Goal: Task Accomplishment & Management: Manage account settings

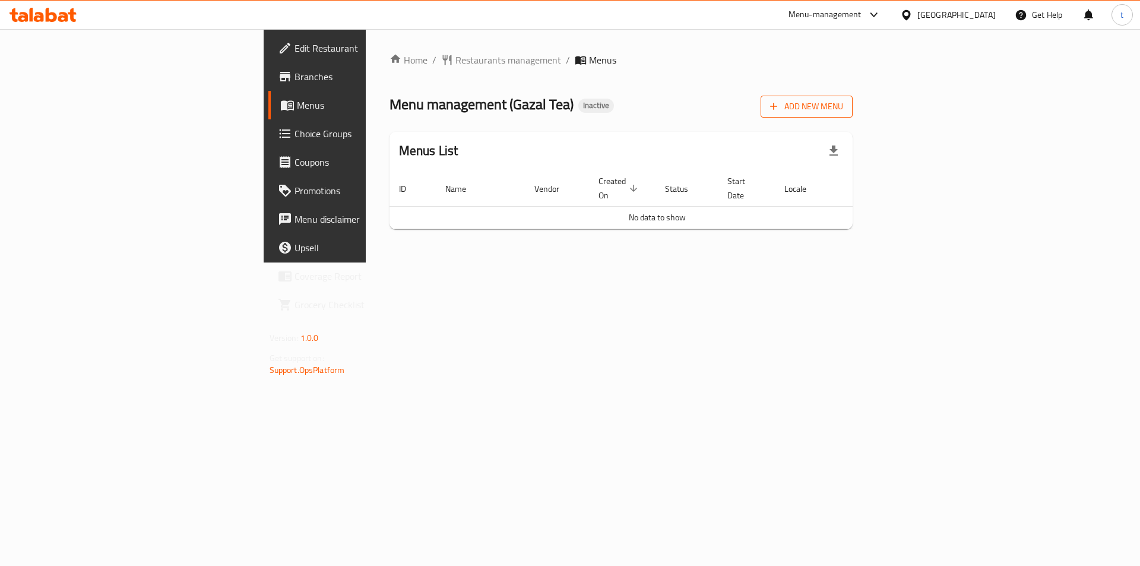
click at [843, 105] on span "Add New Menu" at bounding box center [806, 106] width 73 height 15
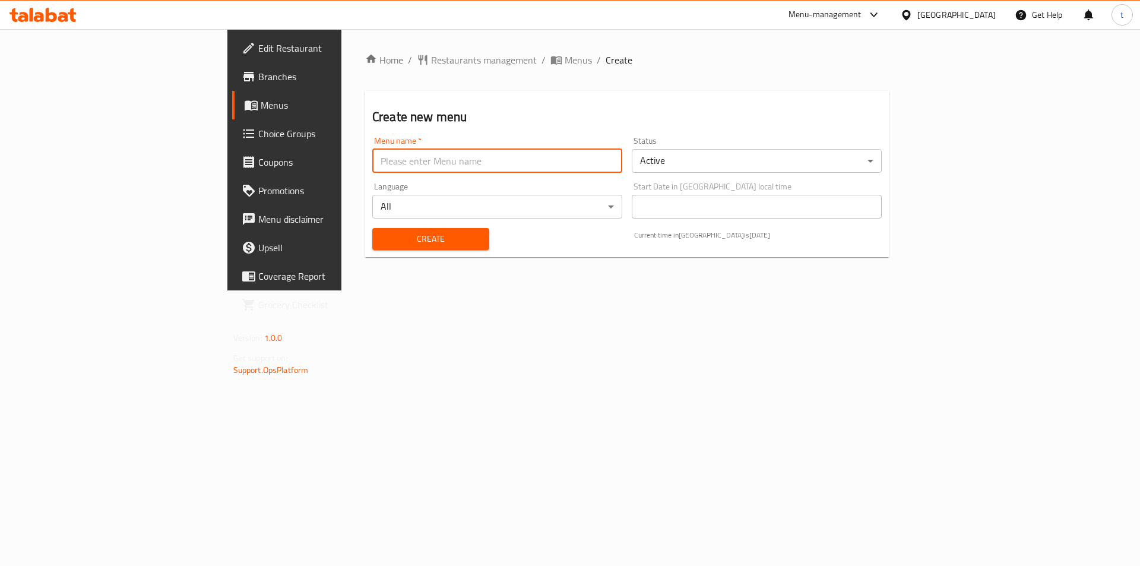
click at [420, 160] on input "text" at bounding box center [497, 161] width 250 height 24
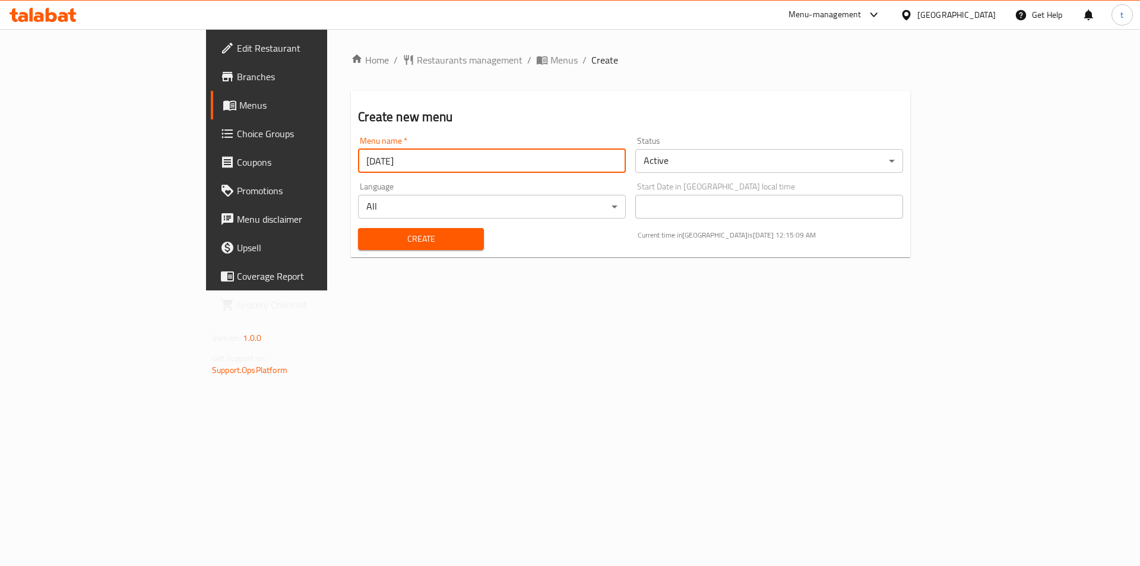
type input "[DATE]"
click at [358, 228] on button "Create" at bounding box center [420, 239] width 125 height 22
click at [239, 100] on span "Menus" at bounding box center [313, 105] width 148 height 14
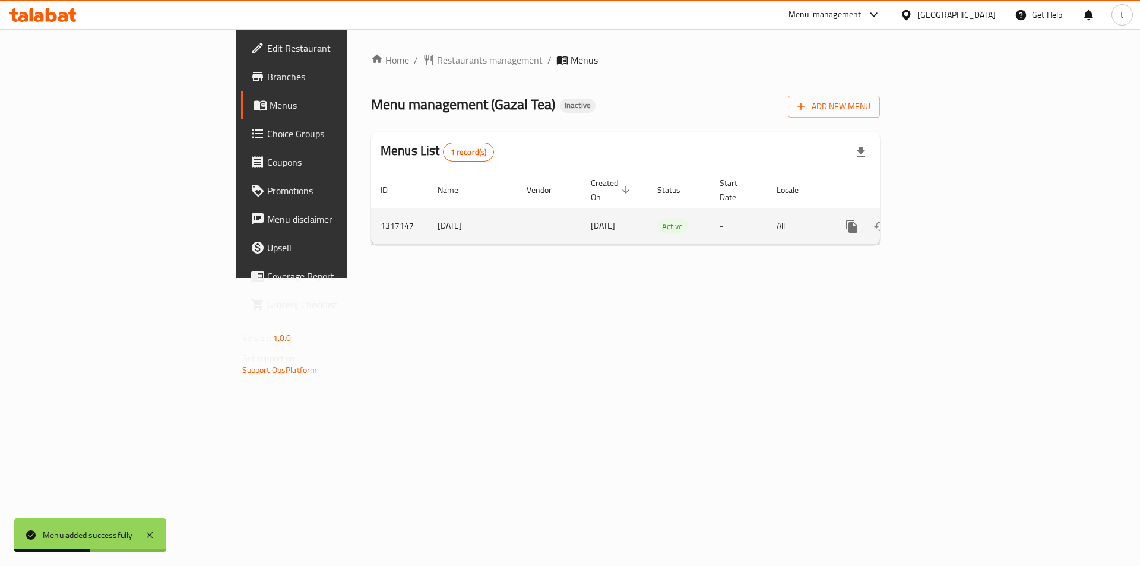
click at [944, 219] on icon "enhanced table" at bounding box center [937, 226] width 14 height 14
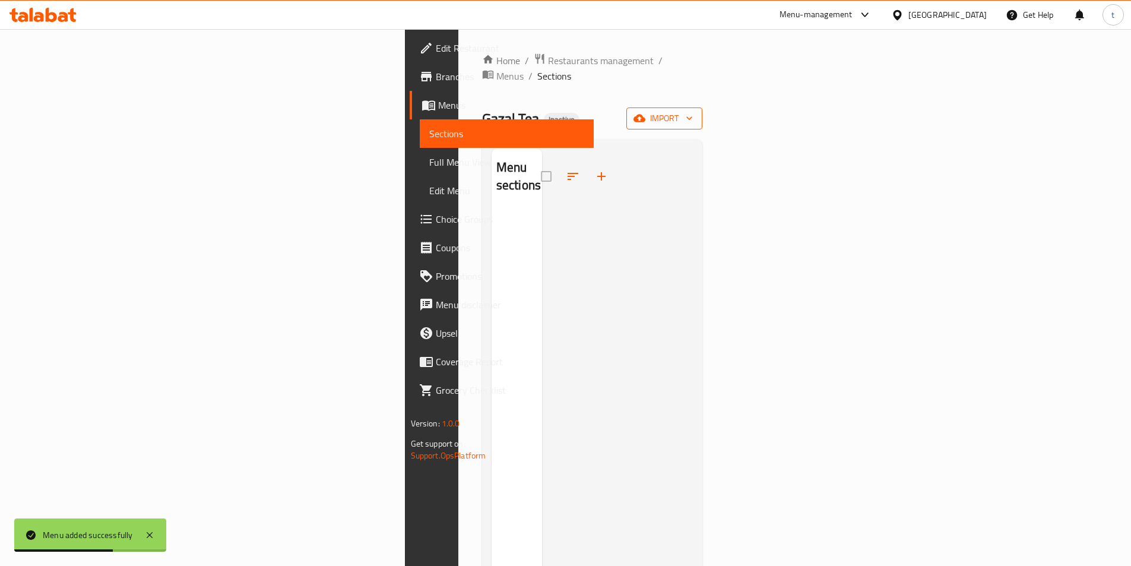
click at [695, 112] on icon "button" at bounding box center [689, 118] width 12 height 12
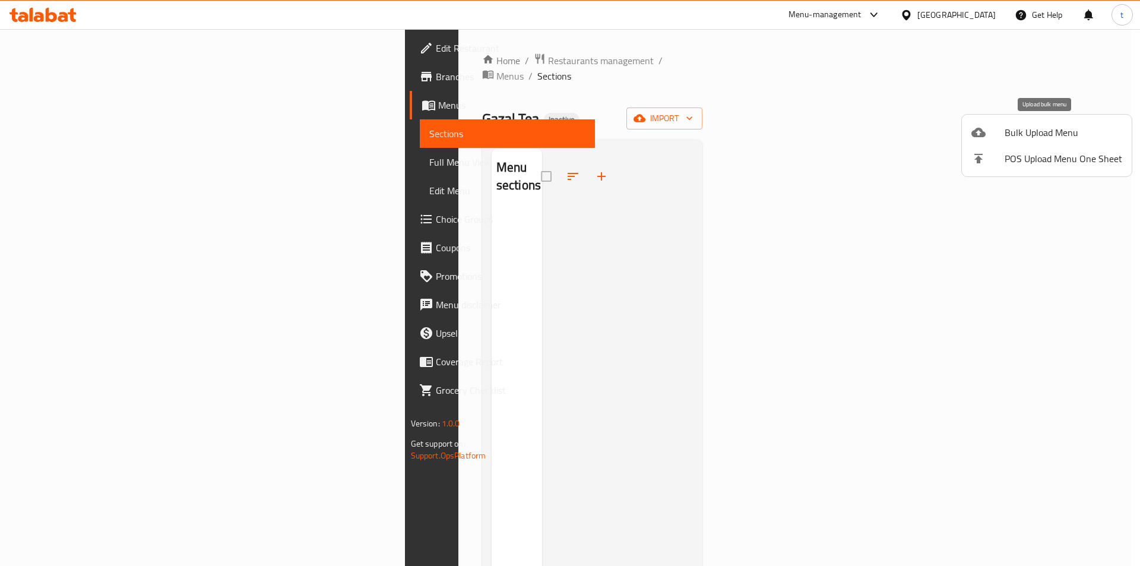
click at [1064, 128] on span "Bulk Upload Menu" at bounding box center [1063, 132] width 118 height 14
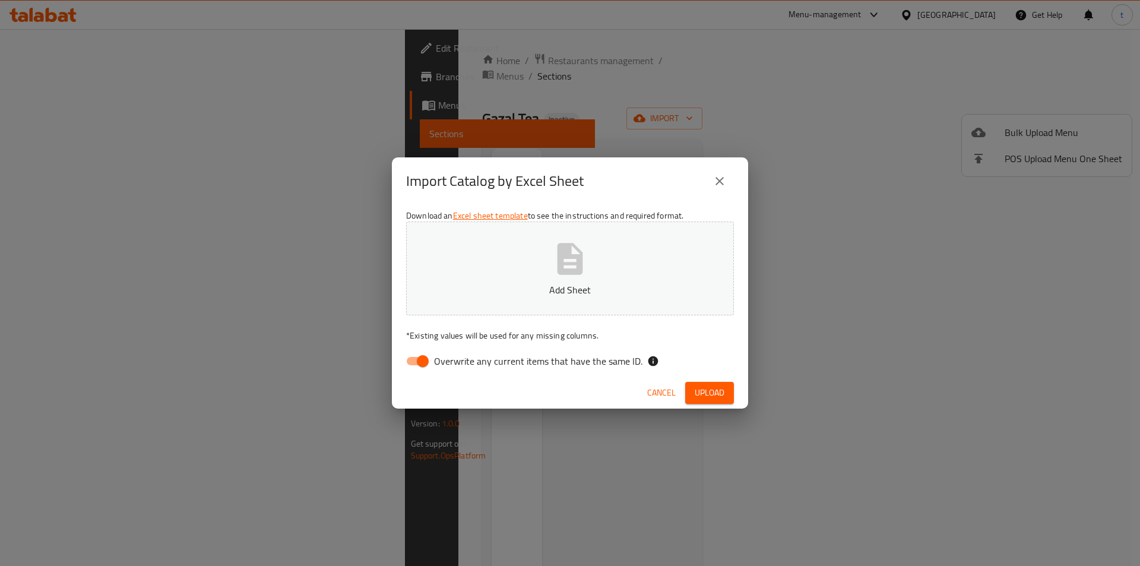
drag, startPoint x: 408, startPoint y: 363, endPoint x: 486, endPoint y: 339, distance: 80.7
click at [410, 363] on input "Overwrite any current items that have the same ID." at bounding box center [423, 361] width 68 height 23
checkbox input "false"
click at [556, 288] on p "Add Sheet" at bounding box center [569, 290] width 291 height 14
click at [705, 389] on span "Upload" at bounding box center [709, 392] width 30 height 15
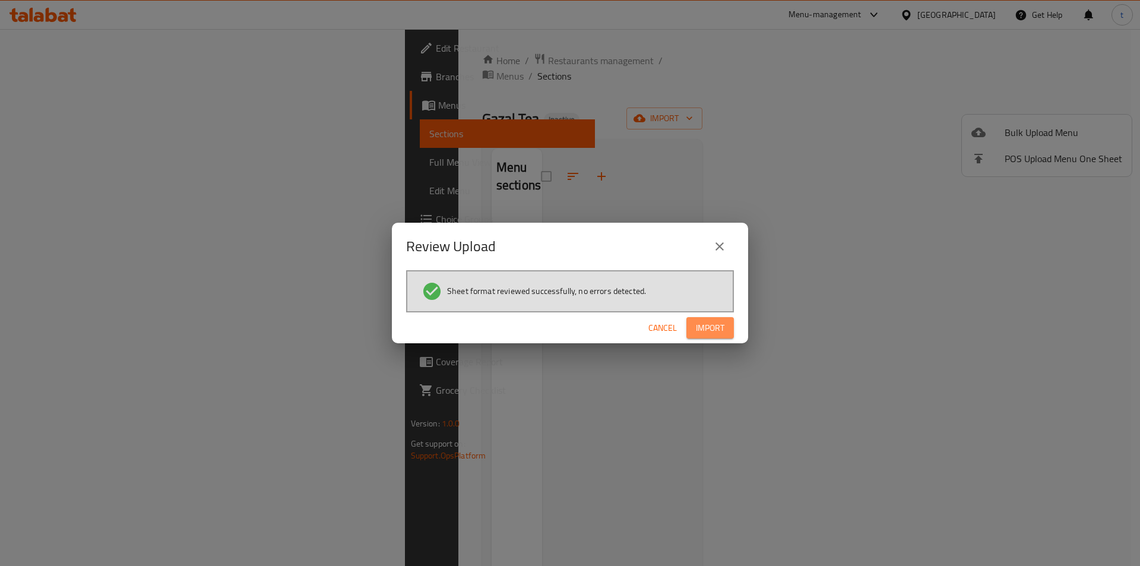
click at [705, 322] on span "Import" at bounding box center [710, 328] width 28 height 15
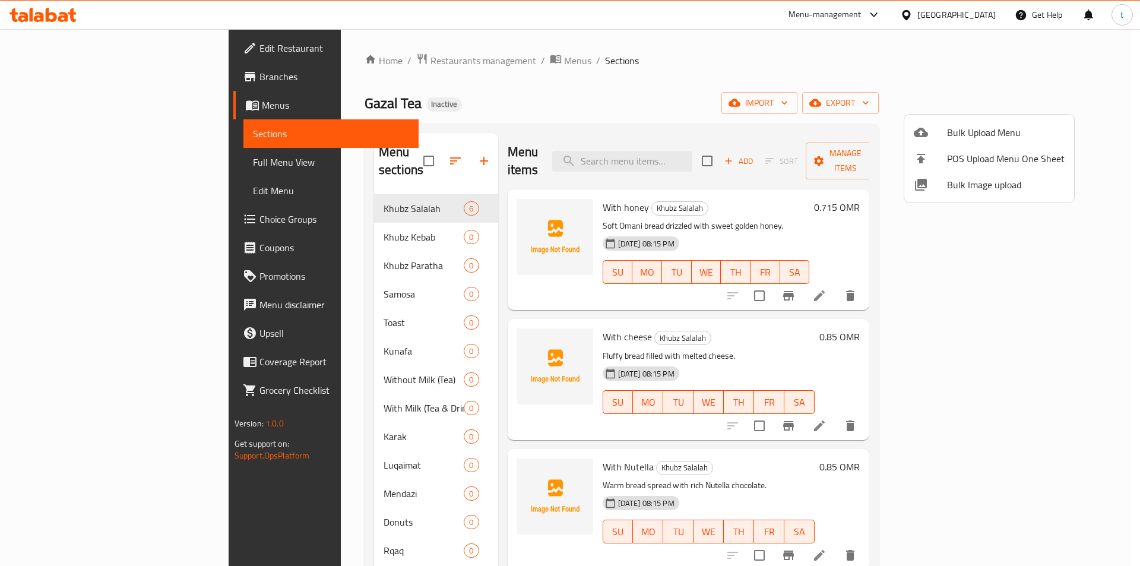
click at [653, 40] on div at bounding box center [570, 283] width 1140 height 566
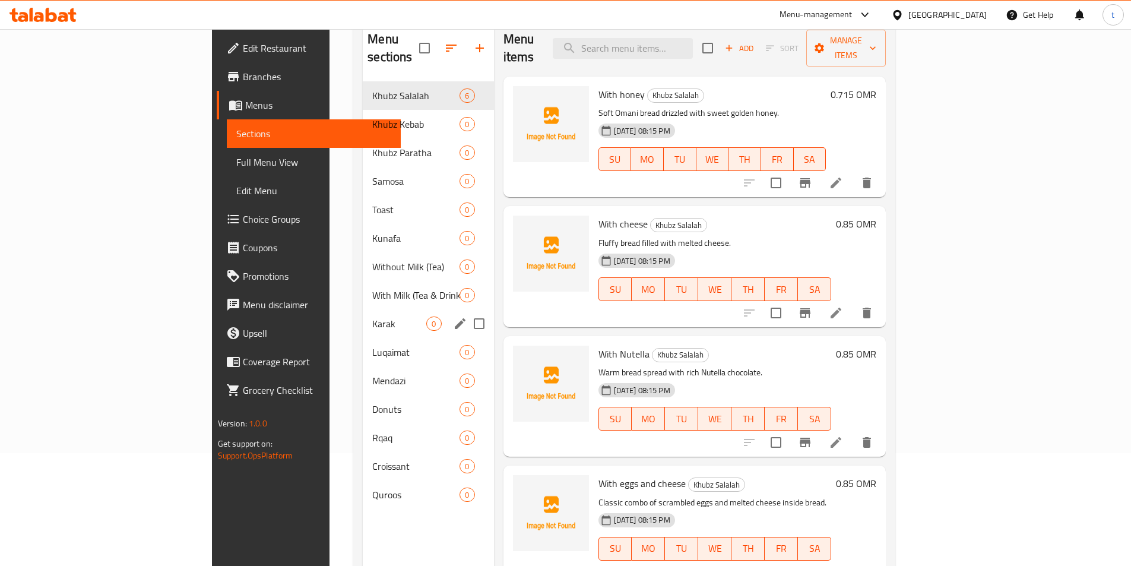
scroll to position [166, 0]
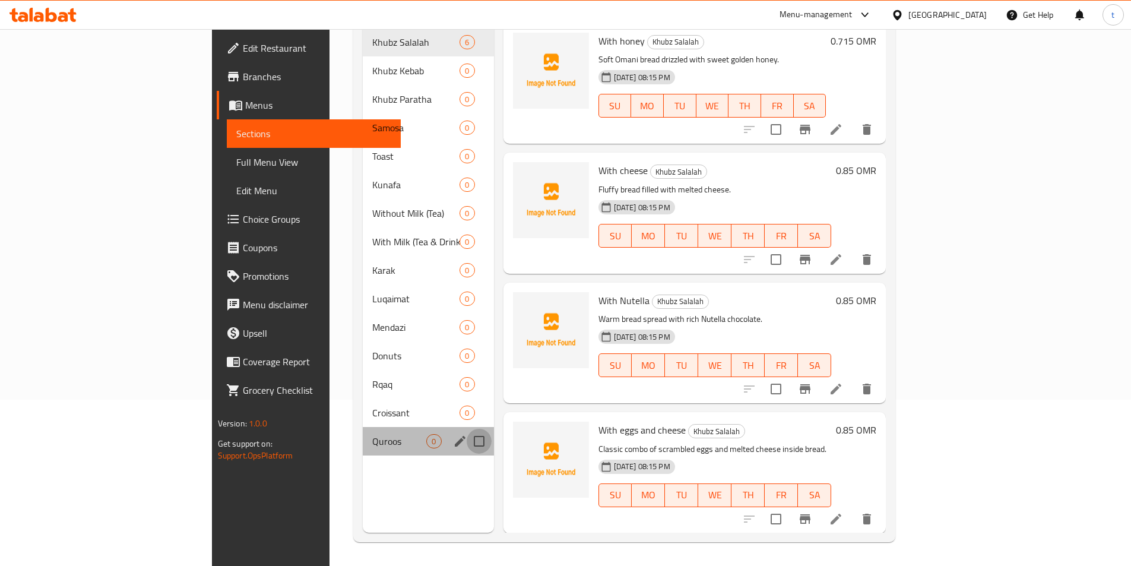
click at [467, 429] on input "Menu sections" at bounding box center [479, 441] width 25 height 25
checkbox input "true"
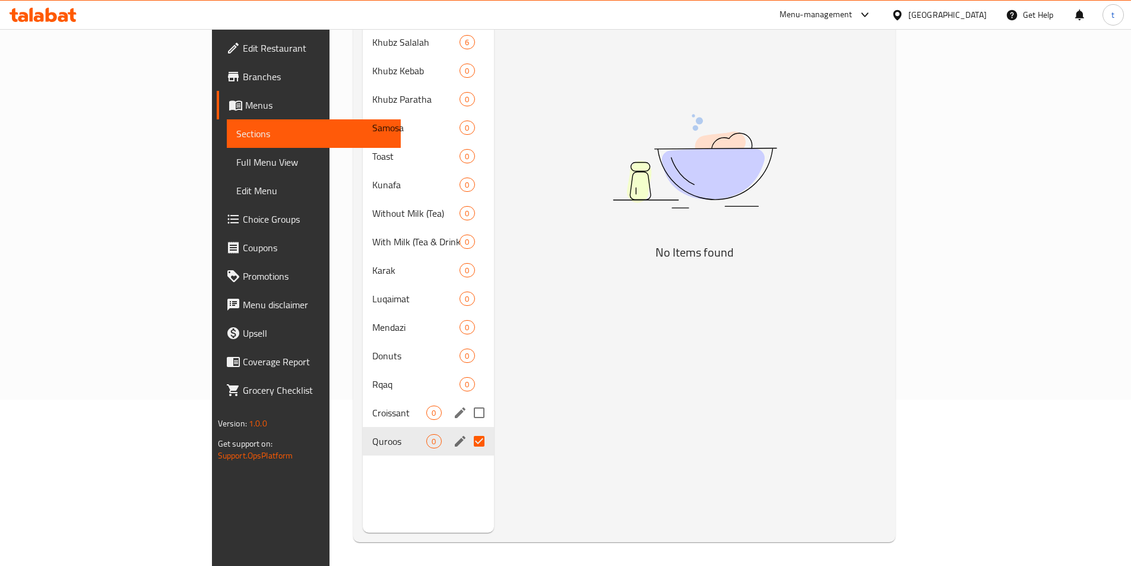
click at [467, 402] on input "Menu sections" at bounding box center [479, 412] width 25 height 25
checkbox input "true"
drag, startPoint x: 426, startPoint y: 366, endPoint x: 426, endPoint y: 353, distance: 12.5
click at [467, 372] on input "Menu sections" at bounding box center [479, 384] width 25 height 25
checkbox input "true"
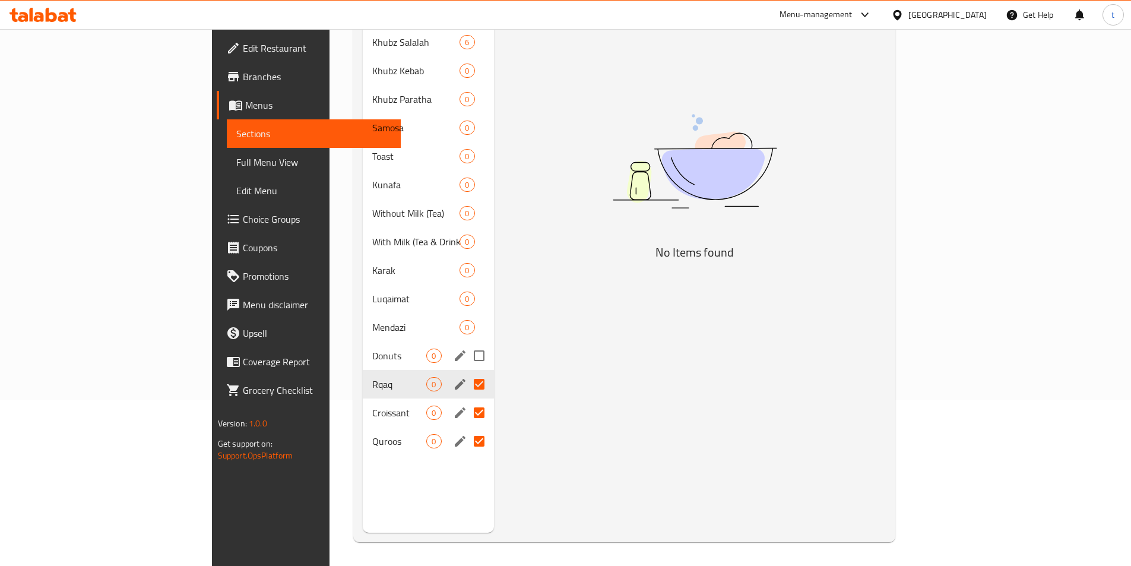
click at [467, 343] on input "Menu sections" at bounding box center [479, 355] width 25 height 25
checkbox input "true"
click at [467, 315] on input "Menu sections" at bounding box center [479, 327] width 25 height 25
checkbox input "true"
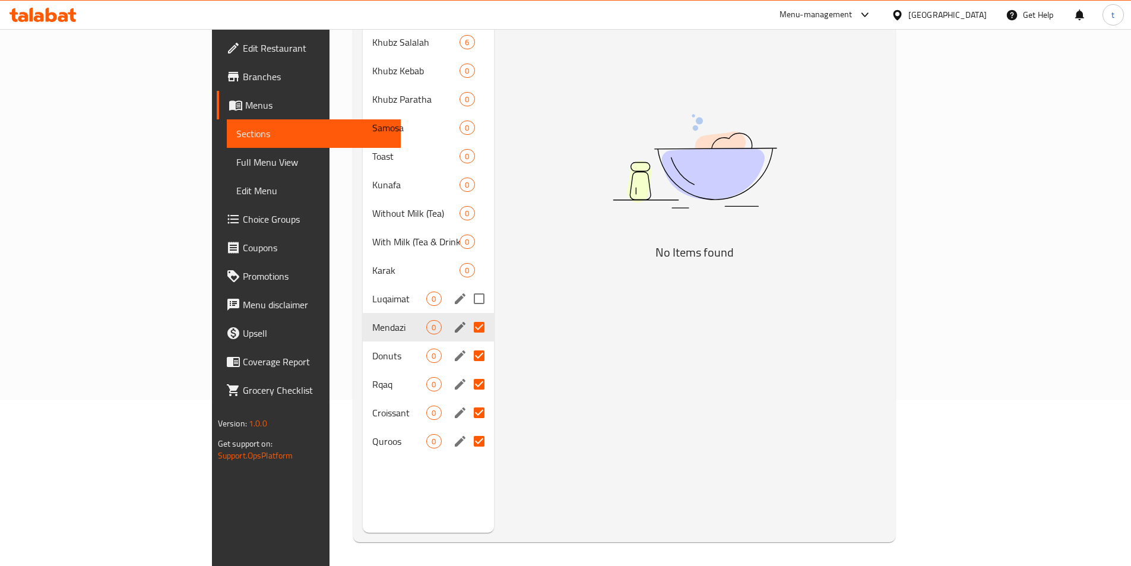
click at [467, 288] on input "Menu sections" at bounding box center [479, 298] width 25 height 25
checkbox input "true"
click at [467, 258] on input "Menu sections" at bounding box center [479, 270] width 25 height 25
checkbox input "true"
click at [467, 229] on input "Menu sections" at bounding box center [479, 241] width 25 height 25
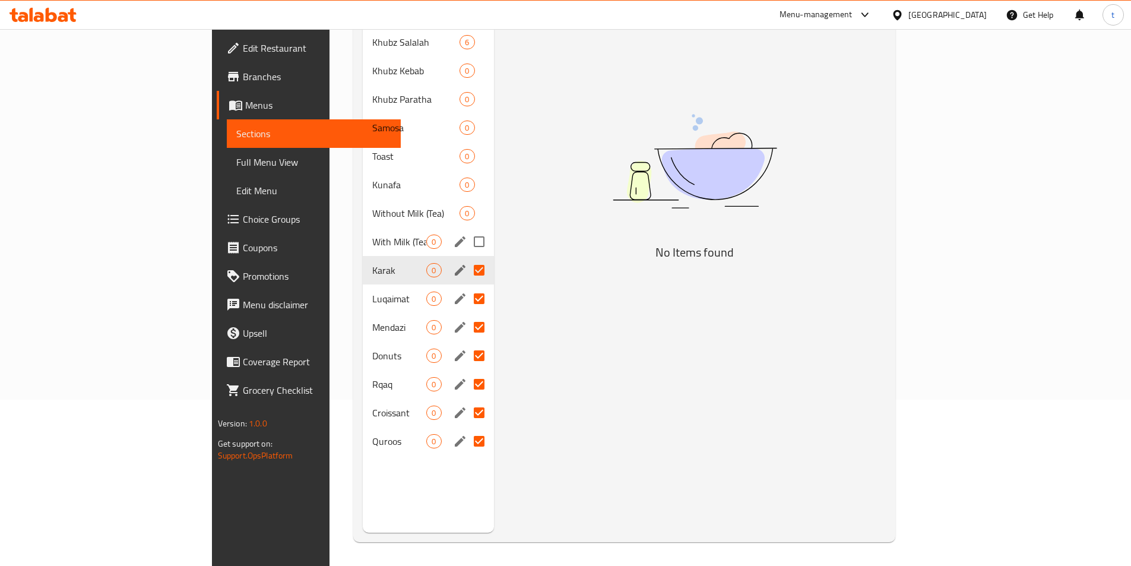
checkbox input "true"
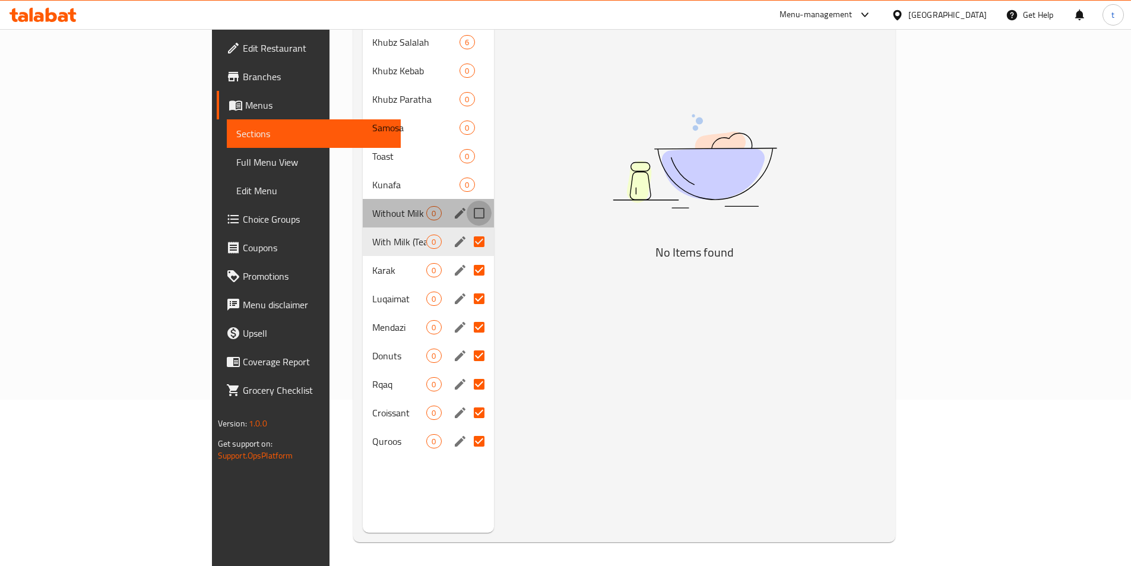
click at [467, 201] on input "Menu sections" at bounding box center [479, 213] width 25 height 25
checkbox input "true"
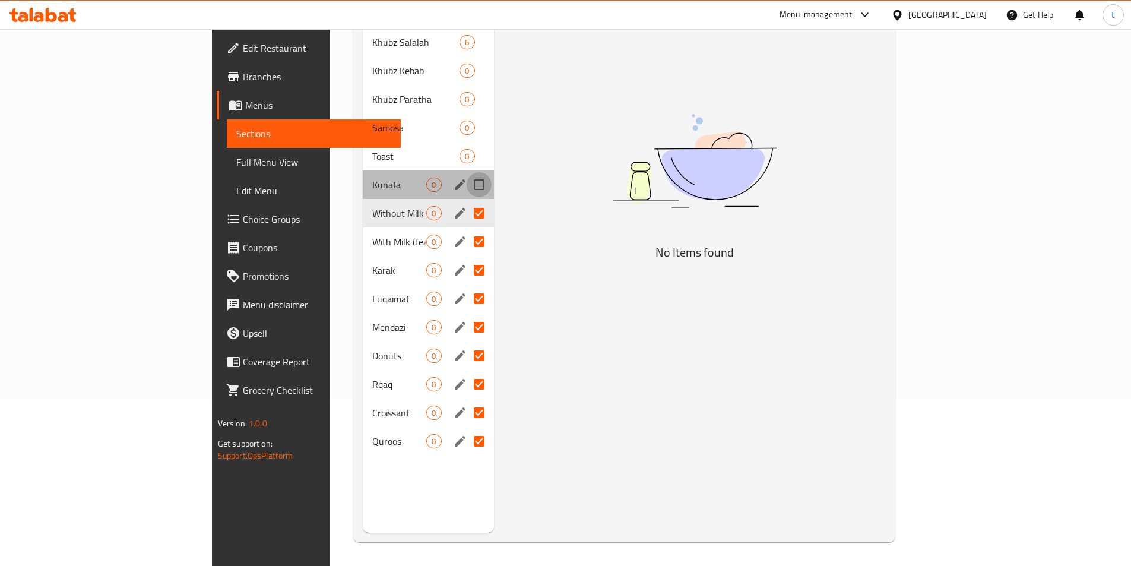
click at [467, 172] on input "Menu sections" at bounding box center [479, 184] width 25 height 25
checkbox input "true"
click at [467, 148] on input "Menu sections" at bounding box center [479, 156] width 25 height 25
checkbox input "true"
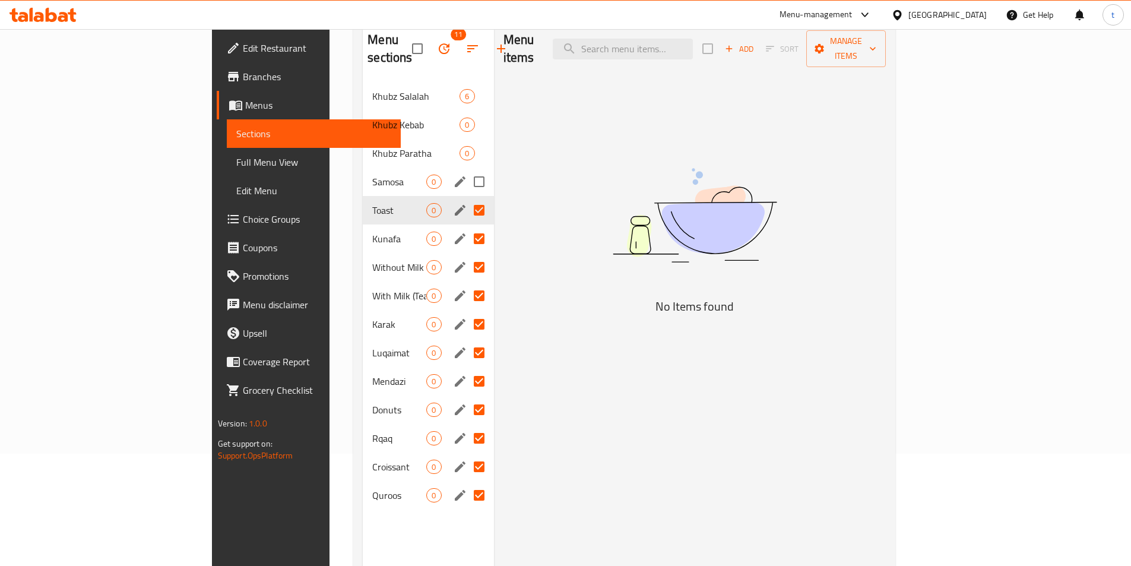
scroll to position [47, 0]
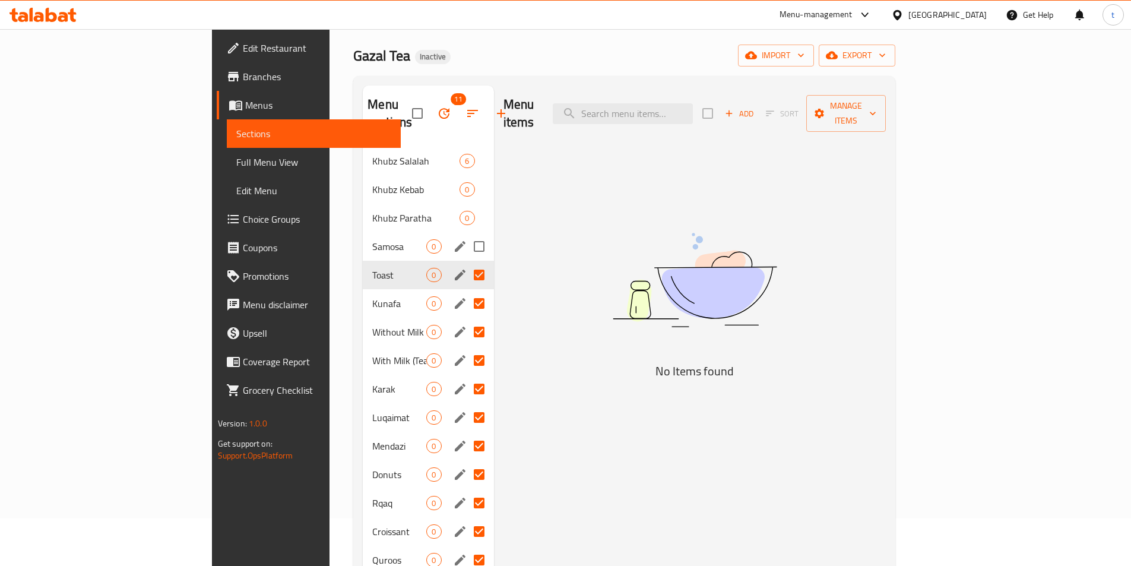
click at [467, 234] on input "Menu sections" at bounding box center [479, 246] width 25 height 25
checkbox input "true"
drag, startPoint x: 423, startPoint y: 199, endPoint x: 425, endPoint y: 188, distance: 11.4
click at [467, 205] on input "Menu sections" at bounding box center [479, 217] width 25 height 25
checkbox input "true"
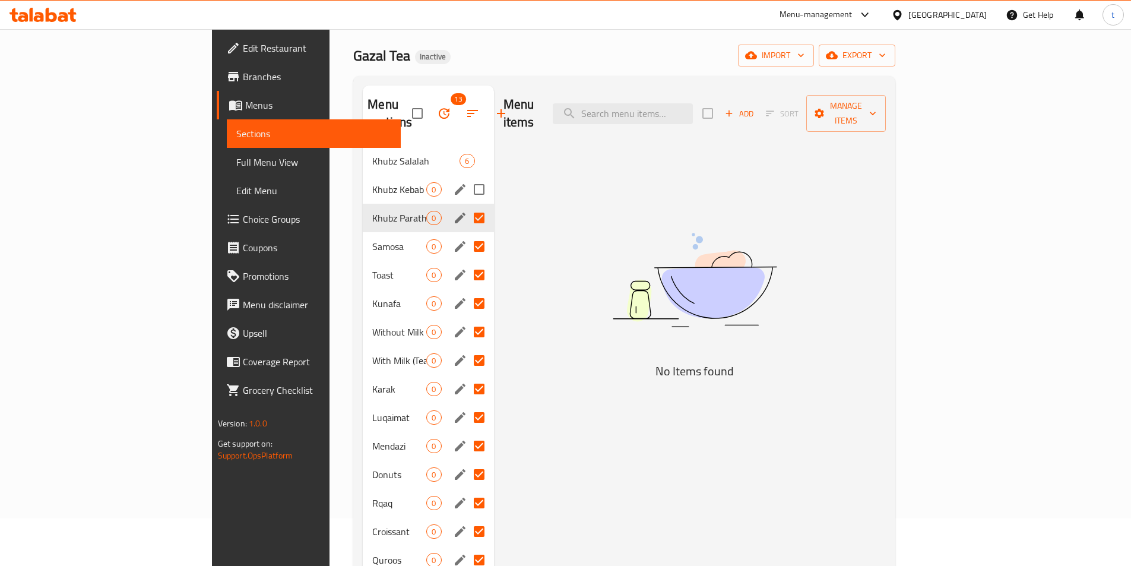
click at [467, 177] on input "Menu sections" at bounding box center [479, 189] width 25 height 25
checkbox input "true"
click at [439, 108] on icon "button" at bounding box center [444, 113] width 11 height 11
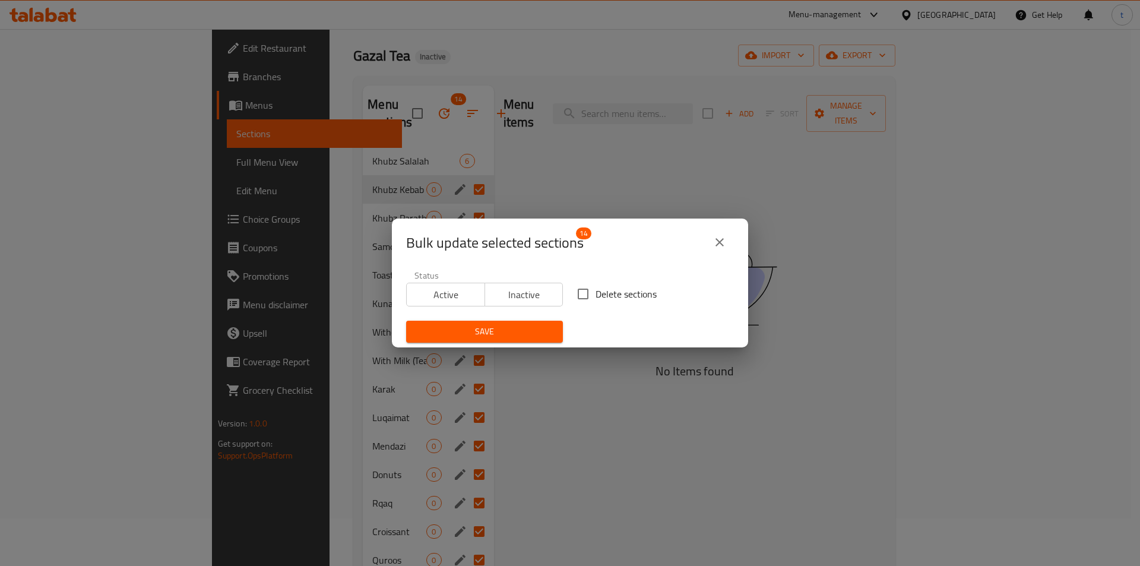
click at [573, 294] on input "Delete sections" at bounding box center [582, 293] width 25 height 25
checkbox input "true"
click at [497, 327] on span "Save" at bounding box center [484, 331] width 138 height 15
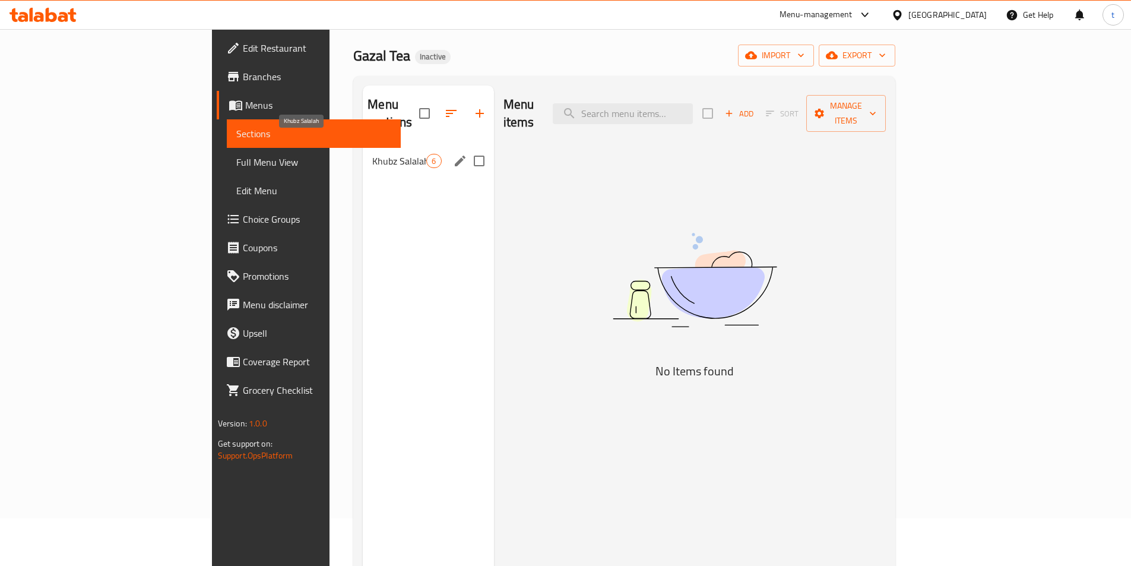
drag, startPoint x: 241, startPoint y: 144, endPoint x: 293, endPoint y: 148, distance: 52.4
click at [372, 154] on span "Khubz Salalah" at bounding box center [399, 161] width 54 height 14
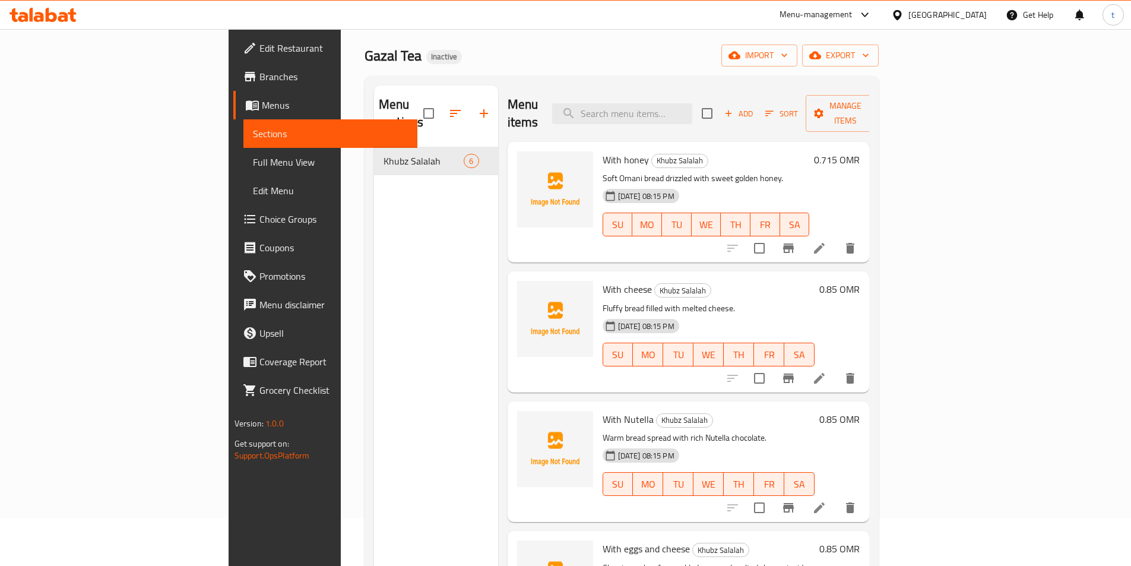
drag, startPoint x: 53, startPoint y: 164, endPoint x: 198, endPoint y: 204, distance: 149.6
click at [253, 164] on span "Full Menu View" at bounding box center [330, 162] width 155 height 14
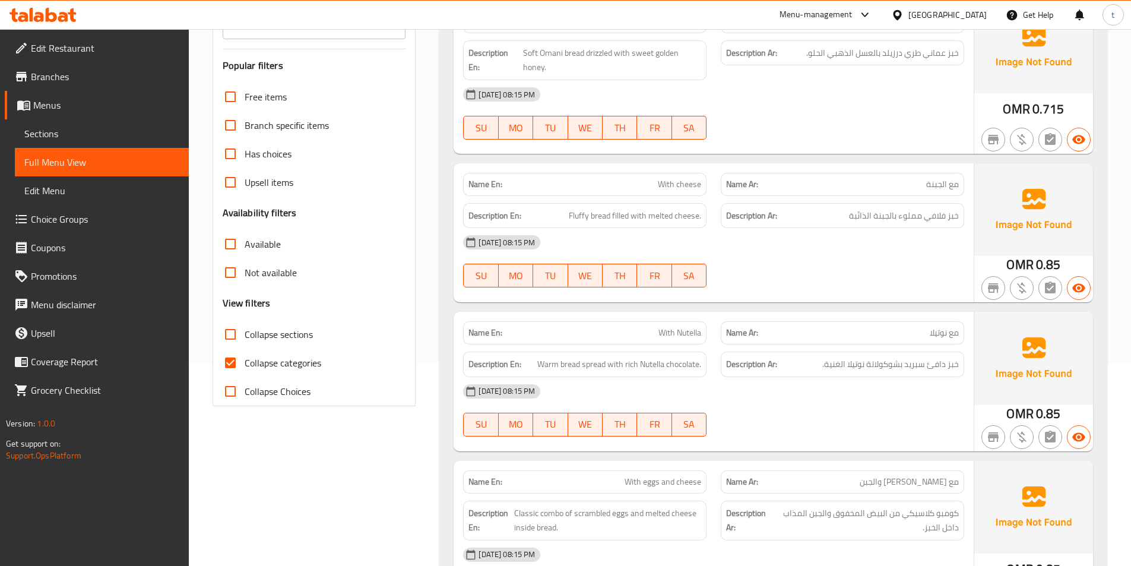
scroll to position [344, 0]
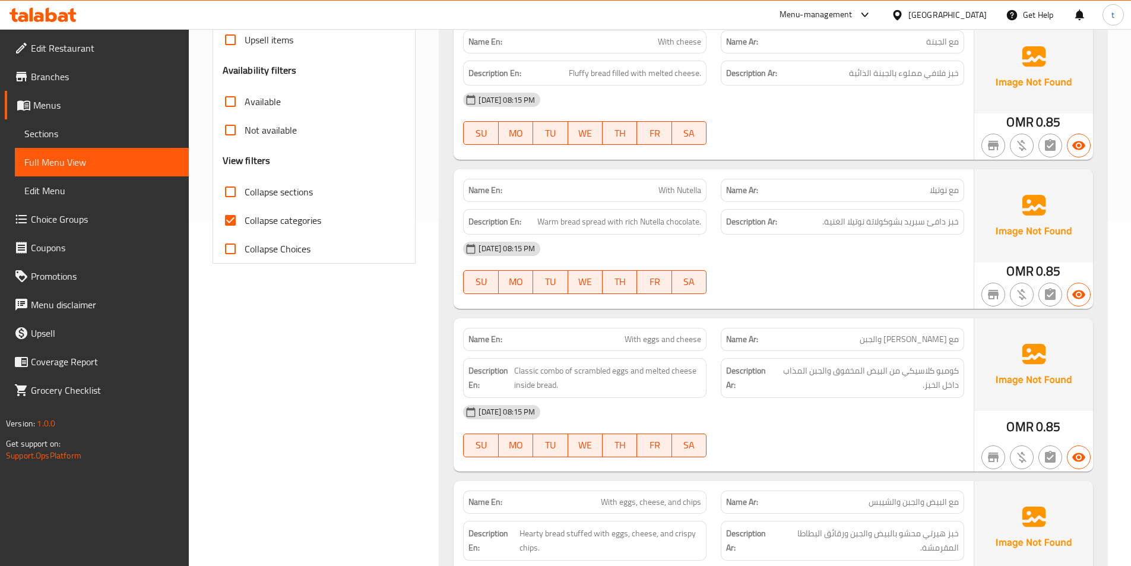
click at [226, 225] on input "Collapse categories" at bounding box center [230, 220] width 28 height 28
checkbox input "false"
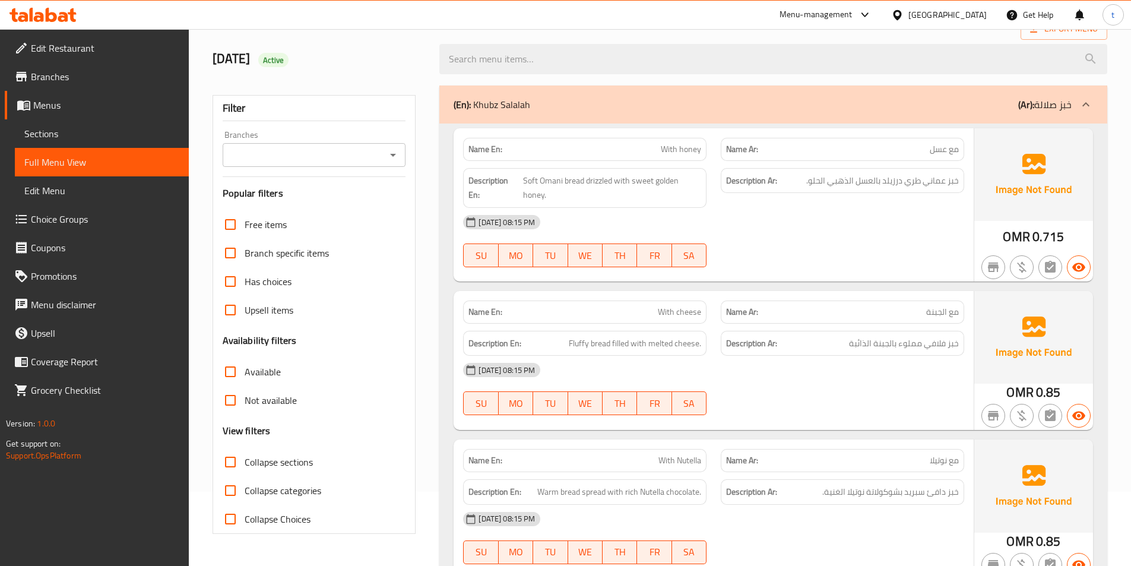
scroll to position [0, 0]
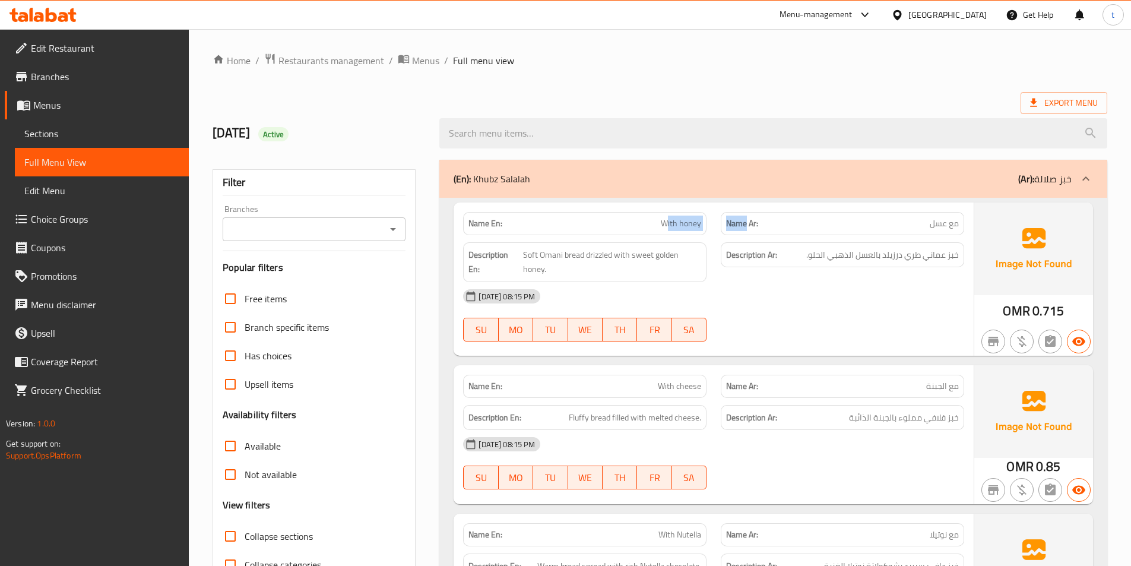
drag, startPoint x: 667, startPoint y: 232, endPoint x: 791, endPoint y: 224, distance: 124.3
click at [745, 223] on div "Name En: With honey Name Ar: مع عسل" at bounding box center [713, 223] width 515 height 37
drag, startPoint x: 950, startPoint y: 227, endPoint x: 854, endPoint y: 227, distance: 96.2
click at [854, 227] on p "Name Ar: مع عسل" at bounding box center [842, 223] width 233 height 12
click at [58, 50] on span "Edit Restaurant" at bounding box center [105, 48] width 148 height 14
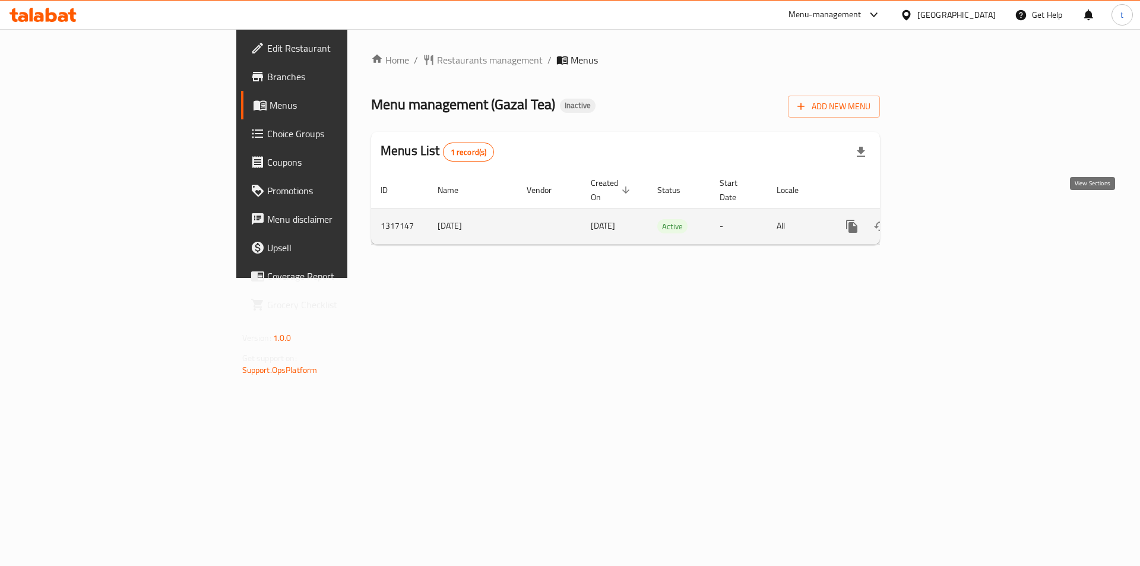
click at [944, 219] on icon "enhanced table" at bounding box center [937, 226] width 14 height 14
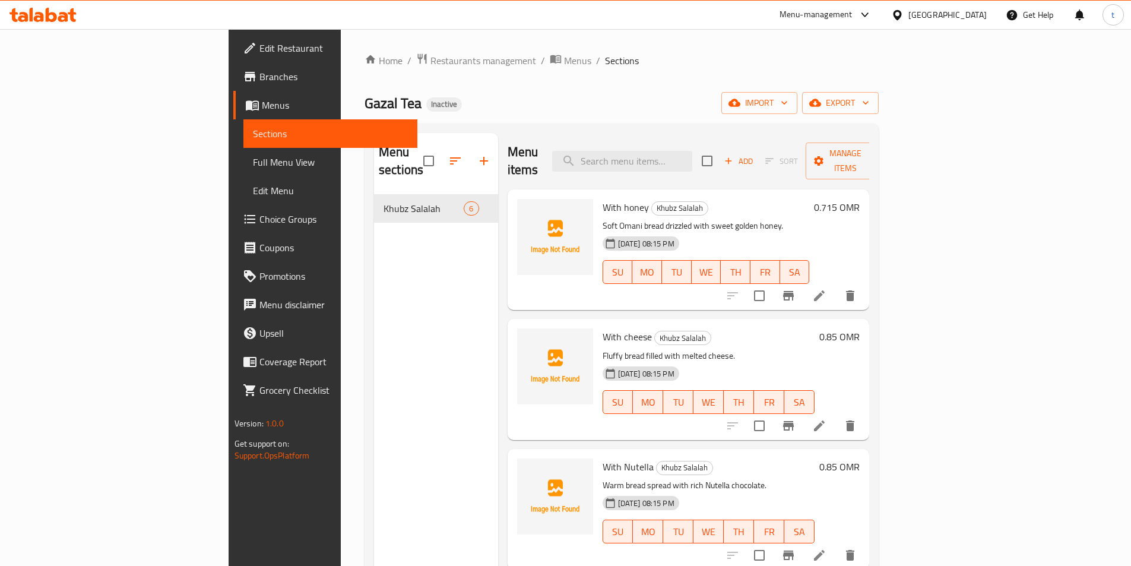
click at [253, 158] on span "Full Menu View" at bounding box center [330, 162] width 155 height 14
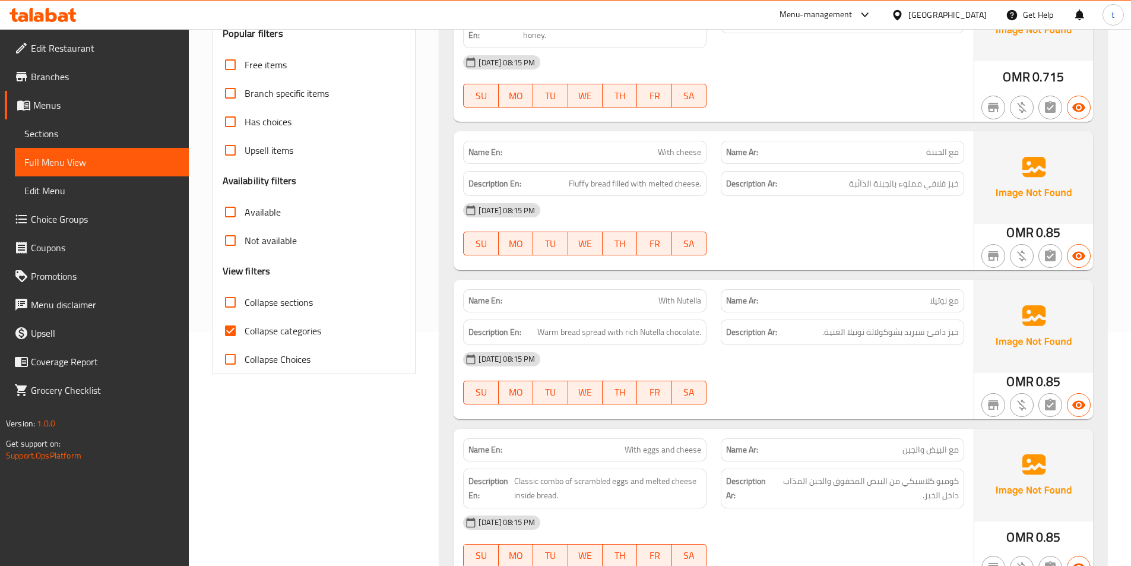
scroll to position [237, 0]
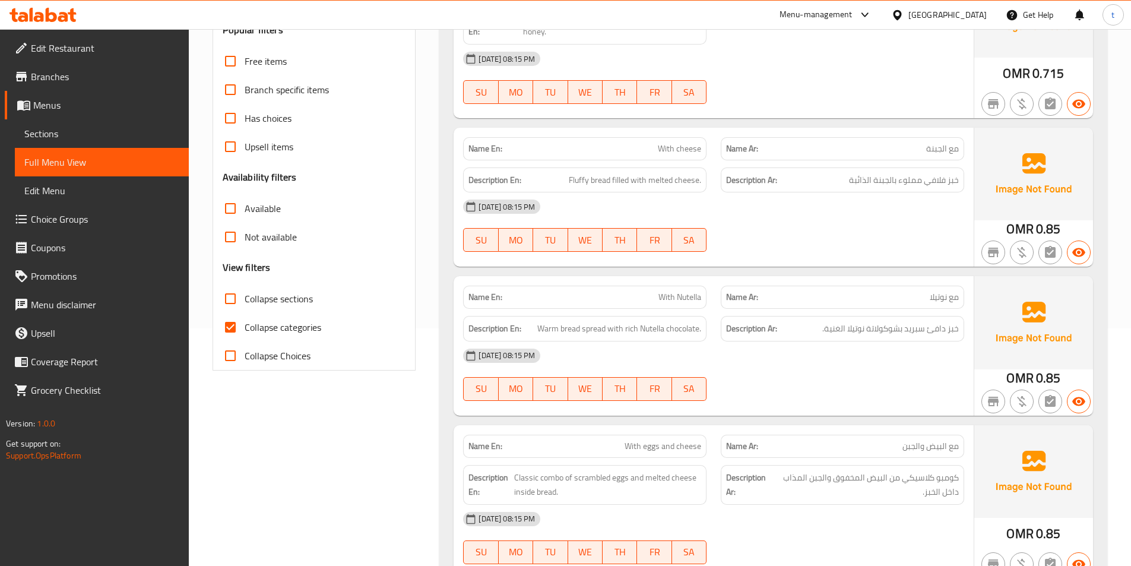
click at [236, 320] on input "Collapse categories" at bounding box center [230, 327] width 28 height 28
checkbox input "false"
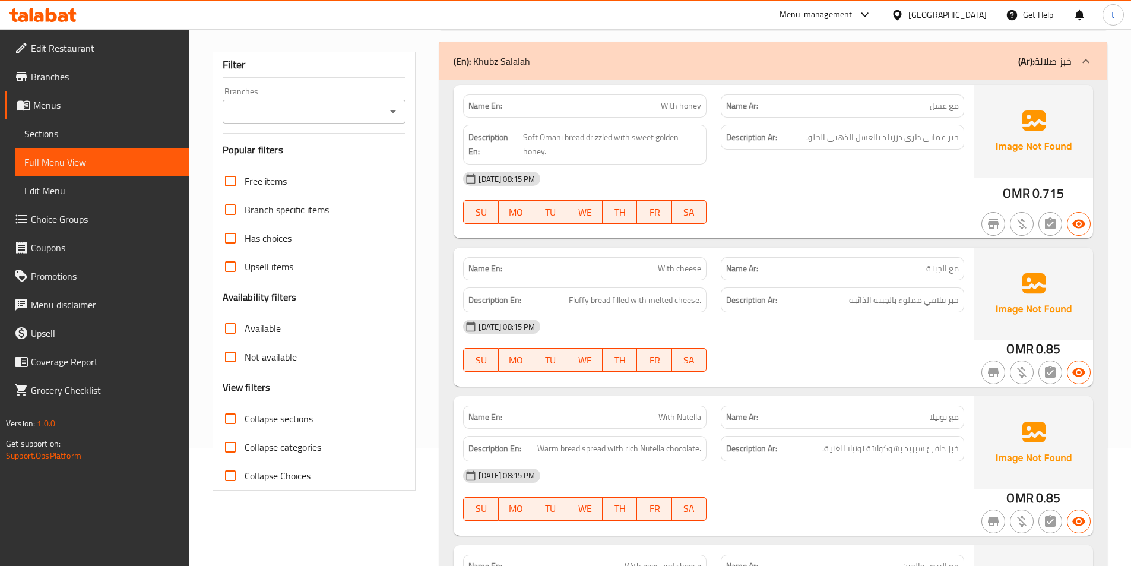
scroll to position [0, 0]
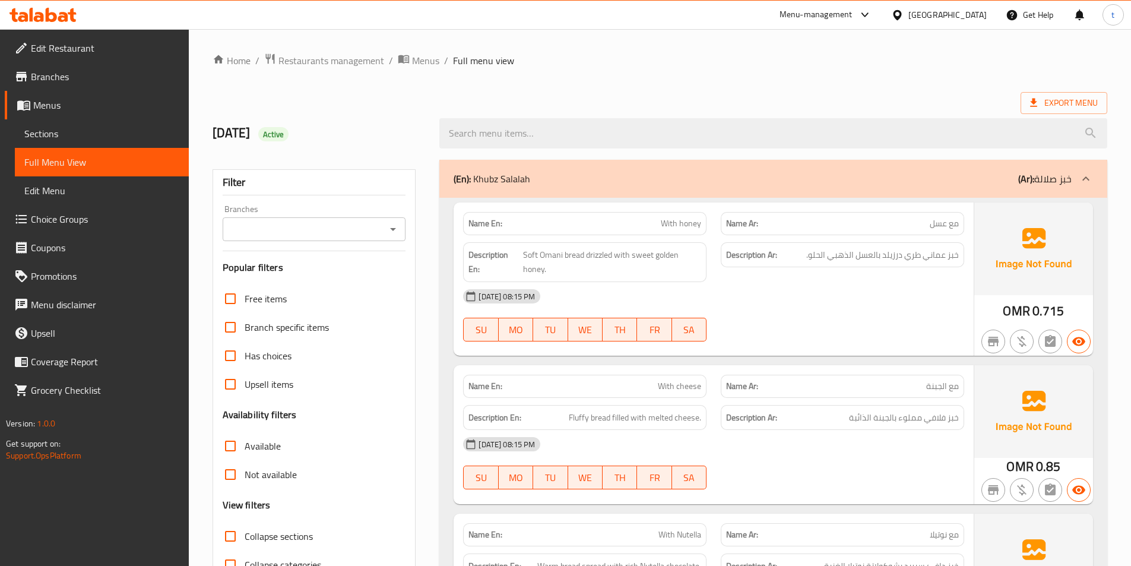
click at [681, 226] on span "With honey" at bounding box center [681, 223] width 40 height 12
click at [922, 221] on p "Name Ar: مع عسل" at bounding box center [842, 223] width 233 height 12
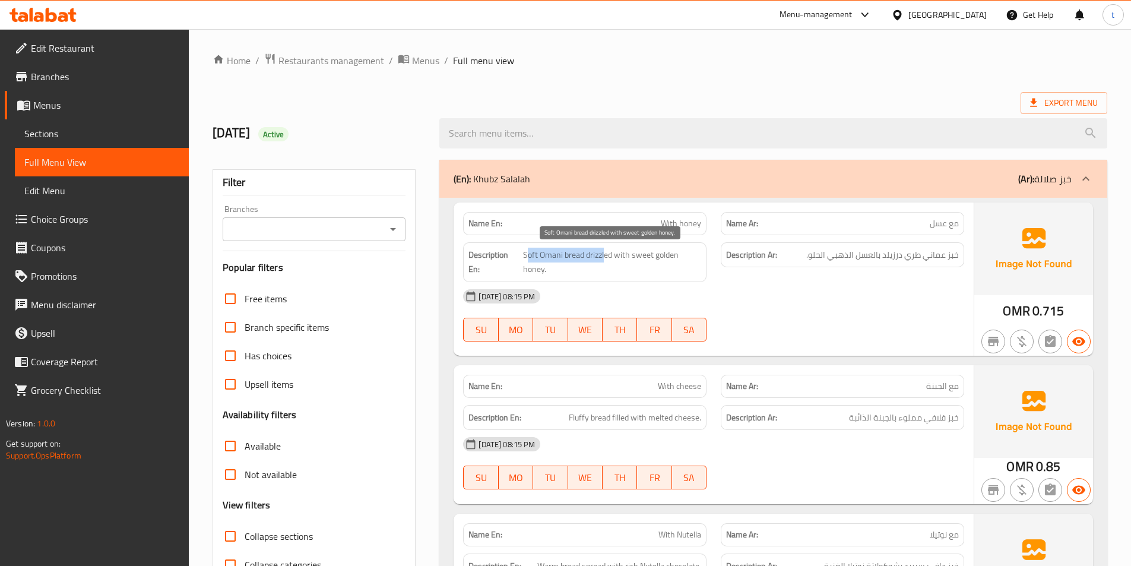
drag, startPoint x: 525, startPoint y: 253, endPoint x: 603, endPoint y: 252, distance: 77.8
click at [603, 252] on span "Soft Omani bread drizzled with sweet golden honey." at bounding box center [612, 261] width 178 height 29
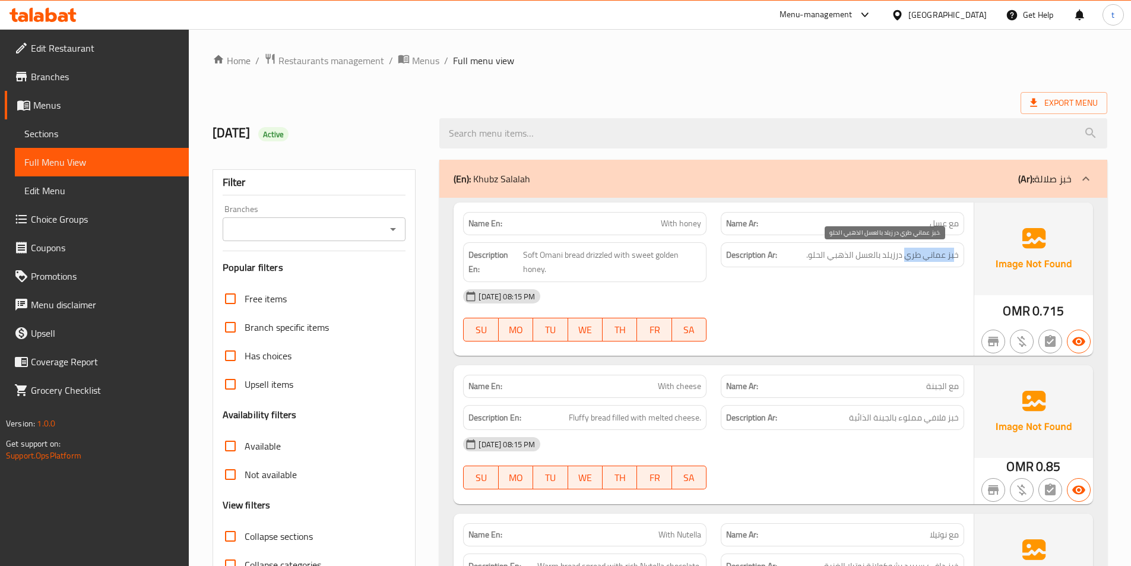
drag, startPoint x: 955, startPoint y: 254, endPoint x: 904, endPoint y: 256, distance: 51.1
click at [904, 256] on span "خبز عماني طري درزيلد بالعسل الذهبي الحلو." at bounding box center [882, 254] width 153 height 15
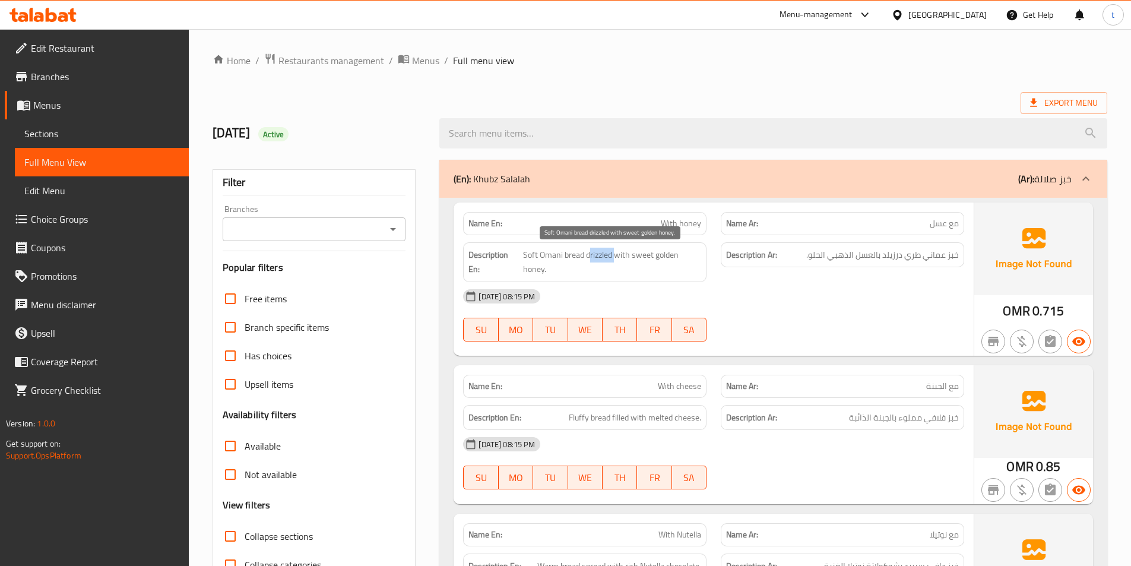
drag, startPoint x: 589, startPoint y: 260, endPoint x: 614, endPoint y: 258, distance: 25.6
click at [614, 258] on span "Soft Omani bread drizzled with sweet golden honey." at bounding box center [612, 261] width 178 height 29
click at [621, 254] on span "Soft Omani bread drizzled with sweet golden honey." at bounding box center [612, 261] width 178 height 29
drag, startPoint x: 900, startPoint y: 255, endPoint x: 795, endPoint y: 259, distance: 105.2
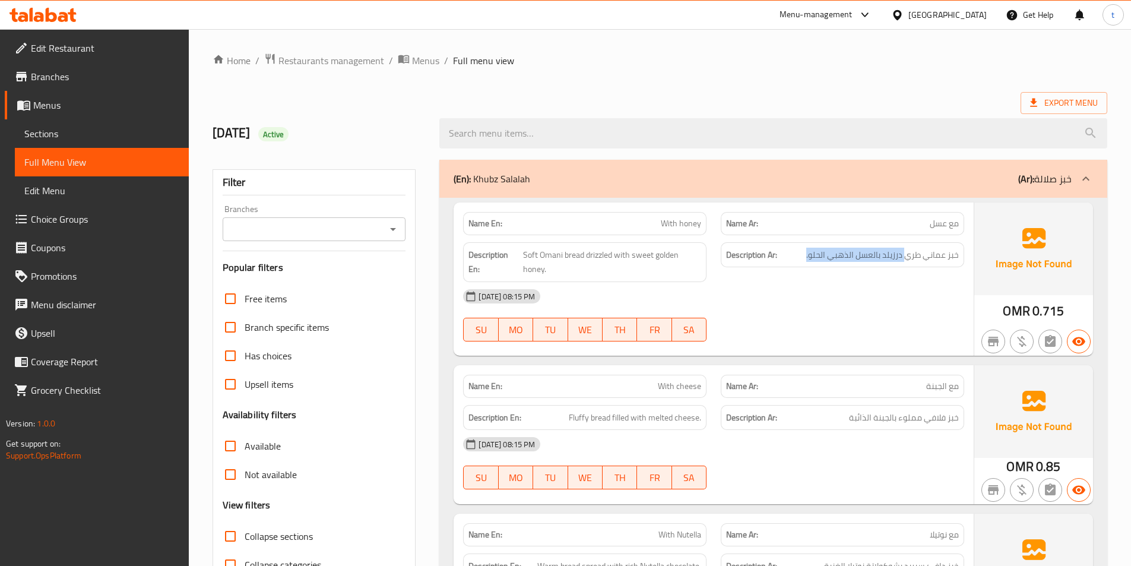
click at [795, 259] on h6 "Description Ar: خبز عماني طري درزيلد بالعسل الذهبي الحلو." at bounding box center [842, 254] width 233 height 15
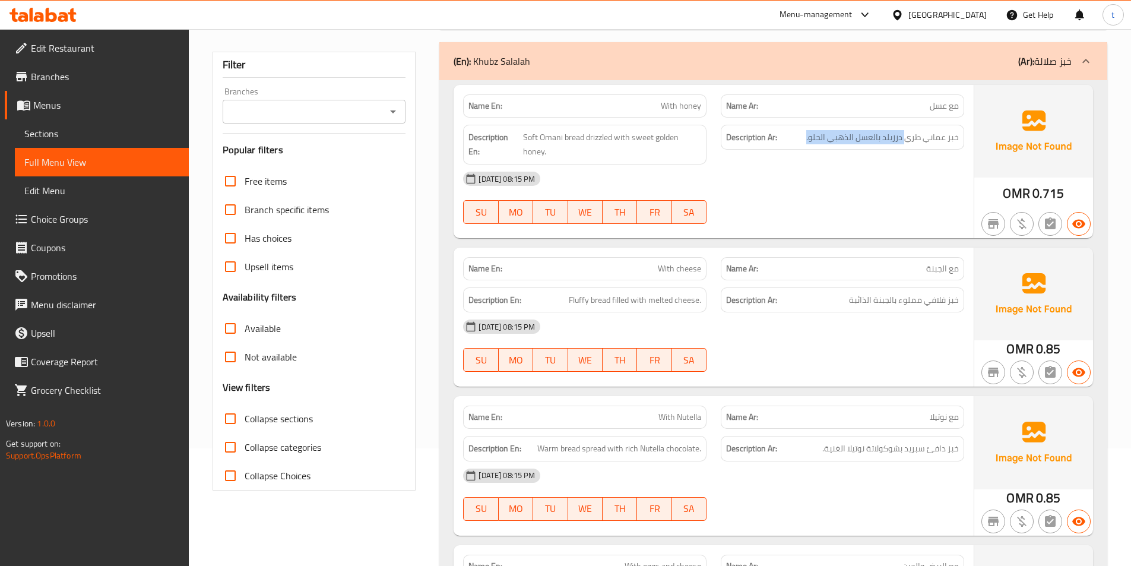
scroll to position [119, 0]
drag, startPoint x: 942, startPoint y: 266, endPoint x: 891, endPoint y: 268, distance: 51.1
click at [891, 268] on p "Name Ar: مع الجبنة" at bounding box center [842, 267] width 233 height 12
drag, startPoint x: 667, startPoint y: 261, endPoint x: 713, endPoint y: 260, distance: 46.3
click at [713, 260] on div "Name En: With cheese Name Ar: مع الجبنة" at bounding box center [713, 267] width 515 height 37
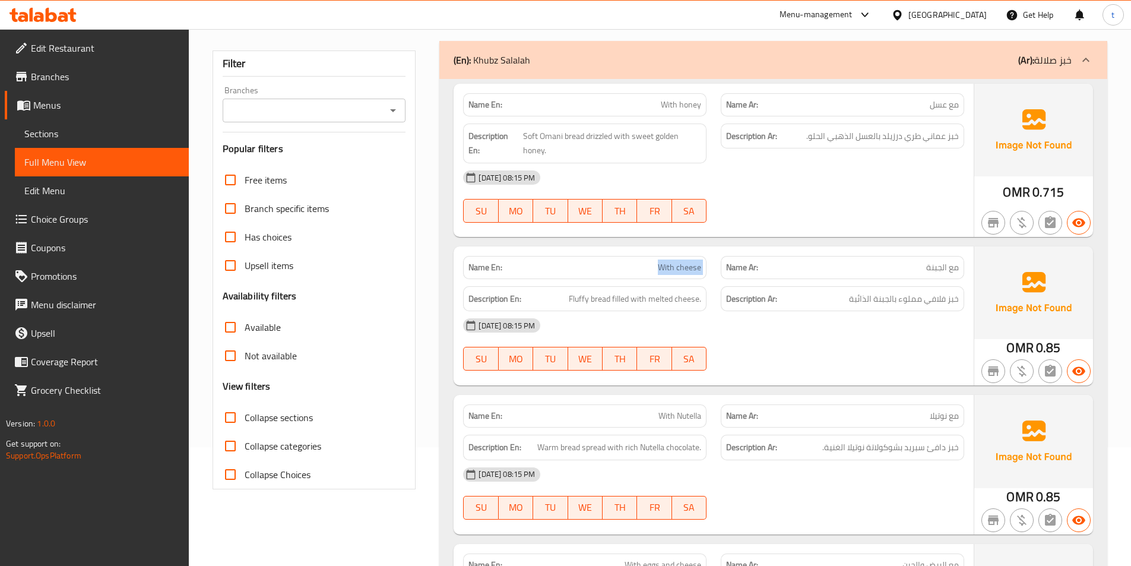
click at [567, 300] on h6 "Description En: Fluffy bread filled with melted cheese." at bounding box center [584, 298] width 233 height 15
drag, startPoint x: 604, startPoint y: 303, endPoint x: 712, endPoint y: 299, distance: 108.7
click at [712, 299] on div "Description En: Fluffy bread filled with melted cheese." at bounding box center [585, 299] width 258 height 40
click at [617, 294] on span "Fluffy bread filled with melted cheese." at bounding box center [635, 298] width 132 height 15
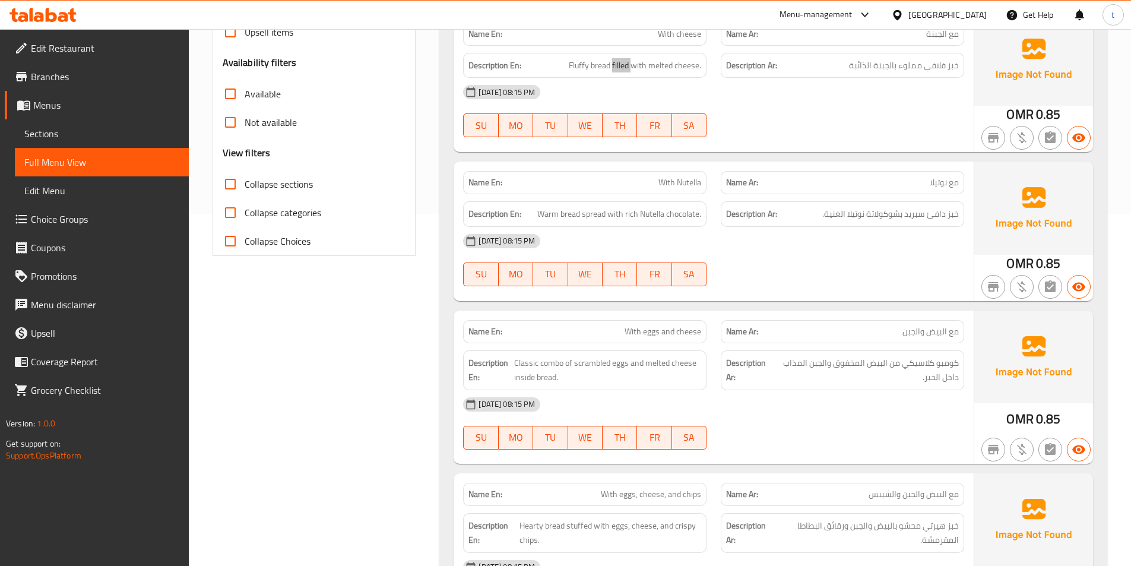
scroll to position [356, 0]
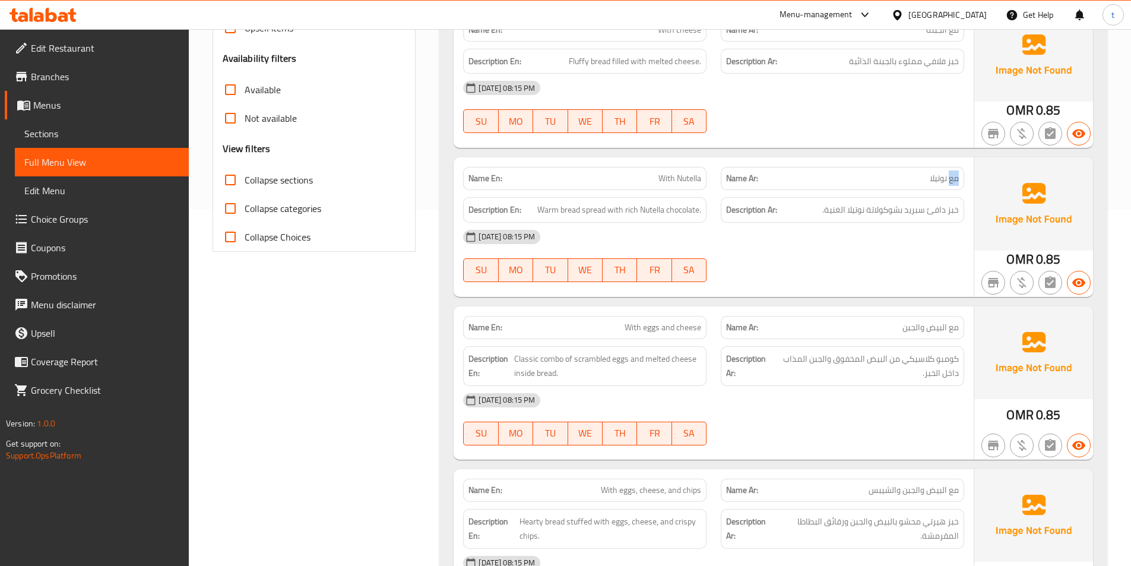
drag, startPoint x: 807, startPoint y: 180, endPoint x: 681, endPoint y: 185, distance: 125.3
click at [803, 180] on p "Name Ar: مع نوتيلا" at bounding box center [842, 178] width 233 height 12
drag, startPoint x: 657, startPoint y: 185, endPoint x: 677, endPoint y: 184, distance: 20.2
click at [709, 172] on div "Name En: With Nutella" at bounding box center [585, 178] width 258 height 37
drag, startPoint x: 548, startPoint y: 207, endPoint x: 588, endPoint y: 201, distance: 40.3
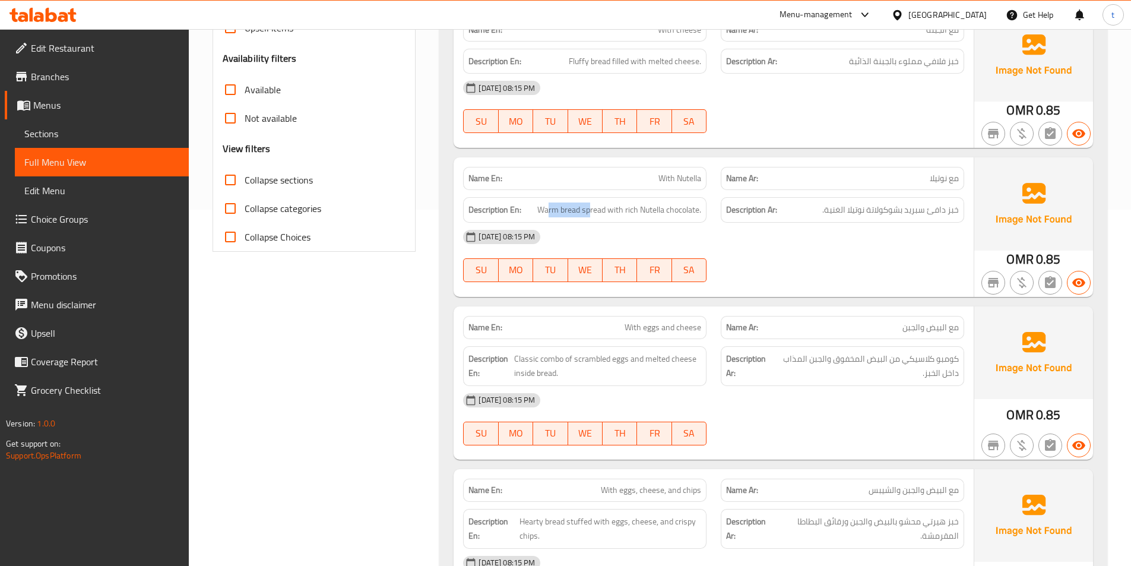
click at [588, 201] on div "Description En: Warm bread spread with rich Nutella chocolate." at bounding box center [584, 210] width 243 height 26
drag, startPoint x: 945, startPoint y: 214, endPoint x: 905, endPoint y: 218, distance: 41.1
click at [905, 218] on div "Description Ar: خبز دافئ سبريد بشوكولاتة نوتيلا الغنية." at bounding box center [842, 210] width 243 height 26
drag, startPoint x: 588, startPoint y: 212, endPoint x: 637, endPoint y: 207, distance: 50.1
click at [637, 207] on span "Warm bread spread with rich Nutella chocolate." at bounding box center [619, 209] width 164 height 15
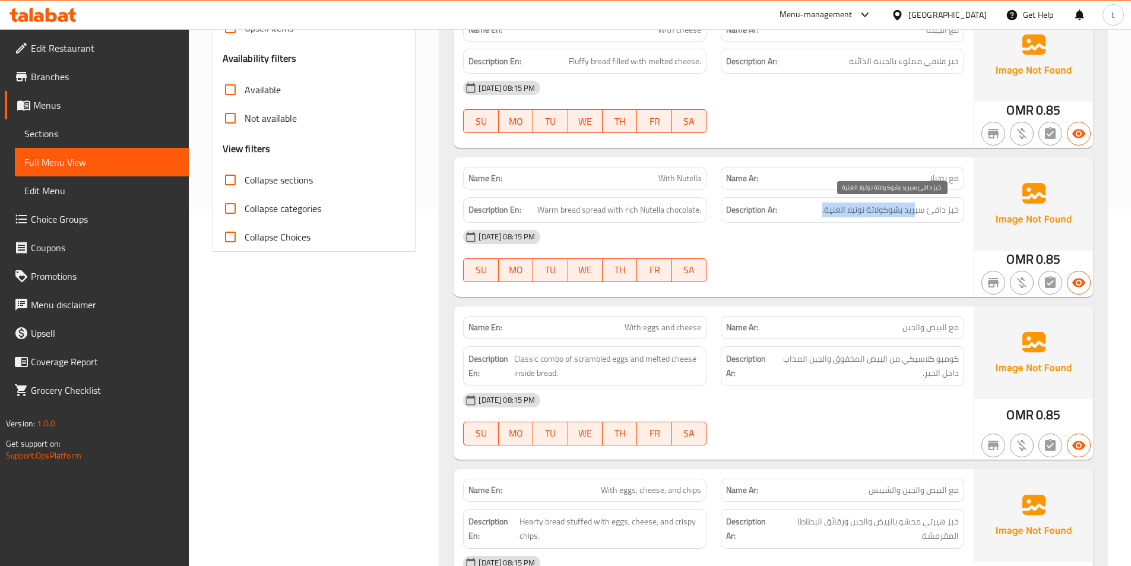
drag, startPoint x: 917, startPoint y: 213, endPoint x: 808, endPoint y: 200, distance: 110.0
click at [808, 200] on div "Description Ar: خبز دافئ سبريد بشوكولاتة نوتيلا الغنية." at bounding box center [842, 210] width 243 height 26
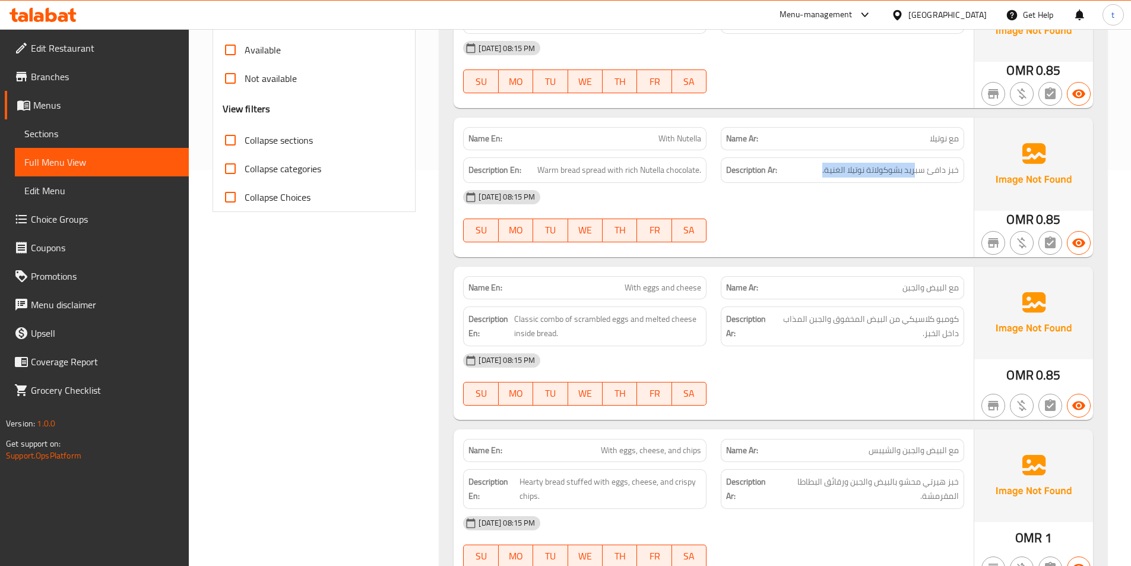
scroll to position [534, 0]
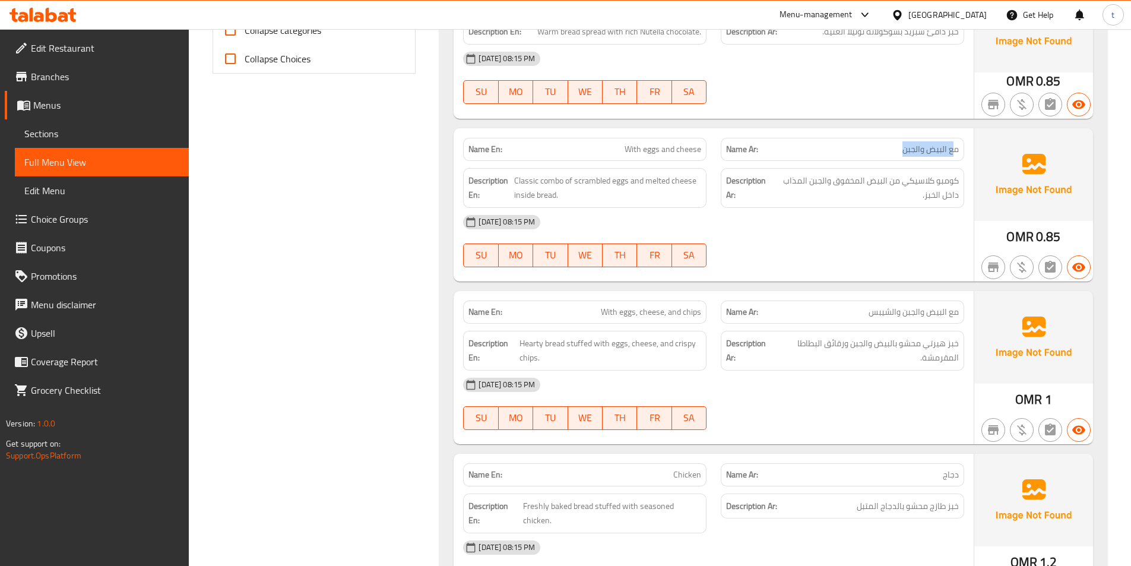
drag, startPoint x: 951, startPoint y: 153, endPoint x: 839, endPoint y: 149, distance: 111.6
click at [843, 149] on p "Name Ar: مع البيض والجبن" at bounding box center [842, 149] width 233 height 12
drag, startPoint x: 624, startPoint y: 145, endPoint x: 713, endPoint y: 148, distance: 89.1
click at [713, 147] on div "Name En: With eggs and cheese" at bounding box center [585, 149] width 258 height 37
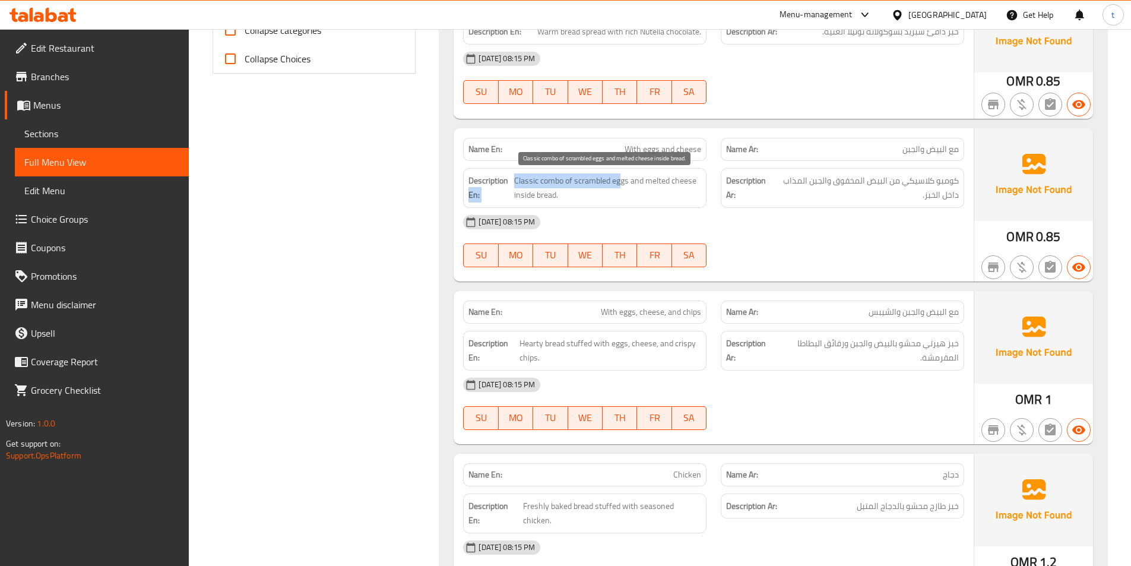
drag, startPoint x: 507, startPoint y: 177, endPoint x: 620, endPoint y: 180, distance: 112.2
click at [620, 180] on h6 "Description En: Classic combo of scrambled eggs and melted cheese inside bread." at bounding box center [584, 187] width 233 height 29
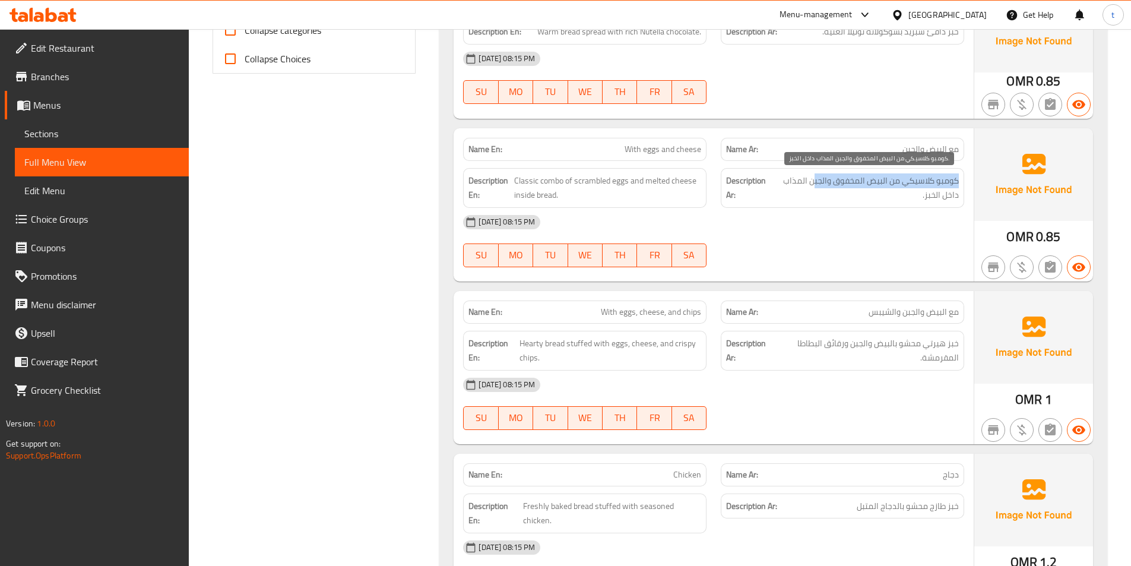
drag, startPoint x: 962, startPoint y: 177, endPoint x: 814, endPoint y: 176, distance: 148.4
click at [814, 176] on div "Description Ar: كومبو كلاسيكي من البيض المخفوق والجبن المذاب داخل الخبز." at bounding box center [842, 188] width 243 height 40
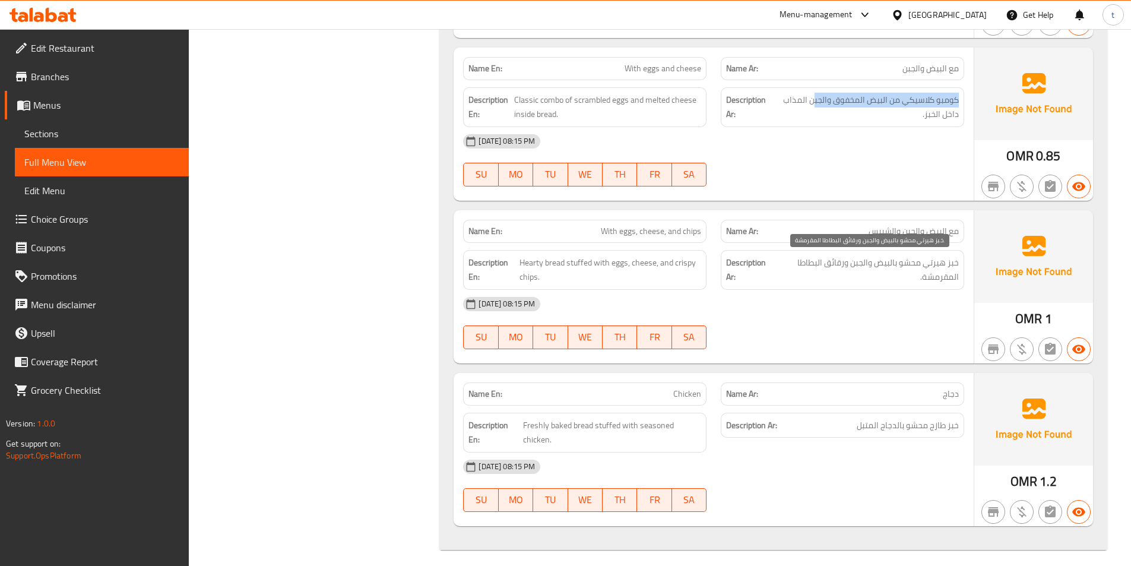
scroll to position [623, 0]
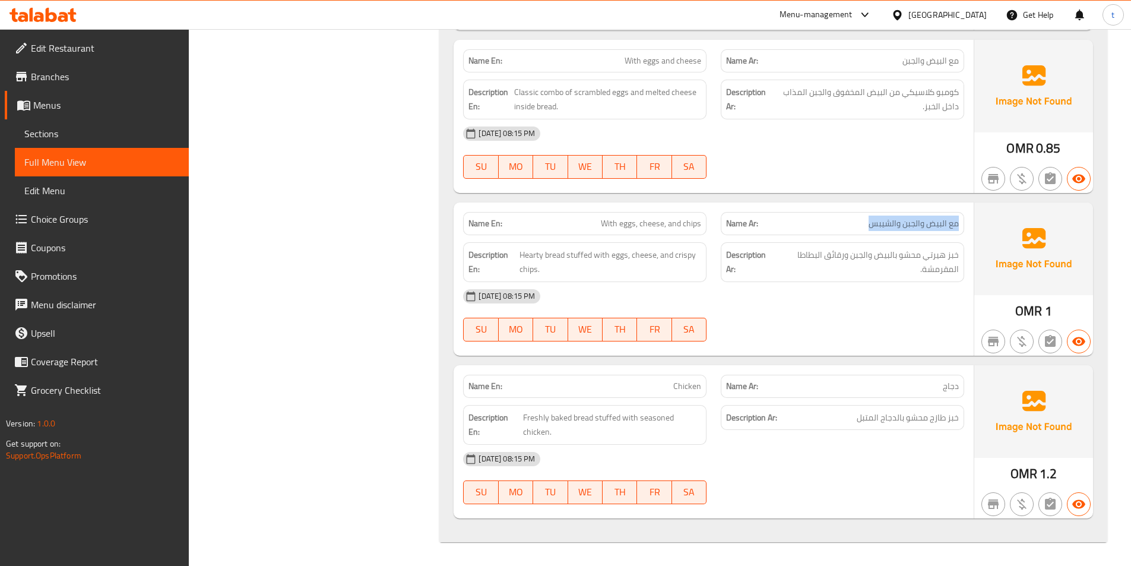
drag, startPoint x: 962, startPoint y: 229, endPoint x: 858, endPoint y: 233, distance: 103.9
click at [858, 233] on div "Name Ar: مع البيض والجبن والشيبس" at bounding box center [842, 223] width 243 height 23
drag, startPoint x: 588, startPoint y: 227, endPoint x: 726, endPoint y: 207, distance: 139.8
click at [723, 208] on div "Name En: With eggs, cheese, and chips Name Ar: مع البيض والجبن والشيبس" at bounding box center [713, 223] width 515 height 37
drag, startPoint x: 951, startPoint y: 258, endPoint x: 840, endPoint y: 263, distance: 110.5
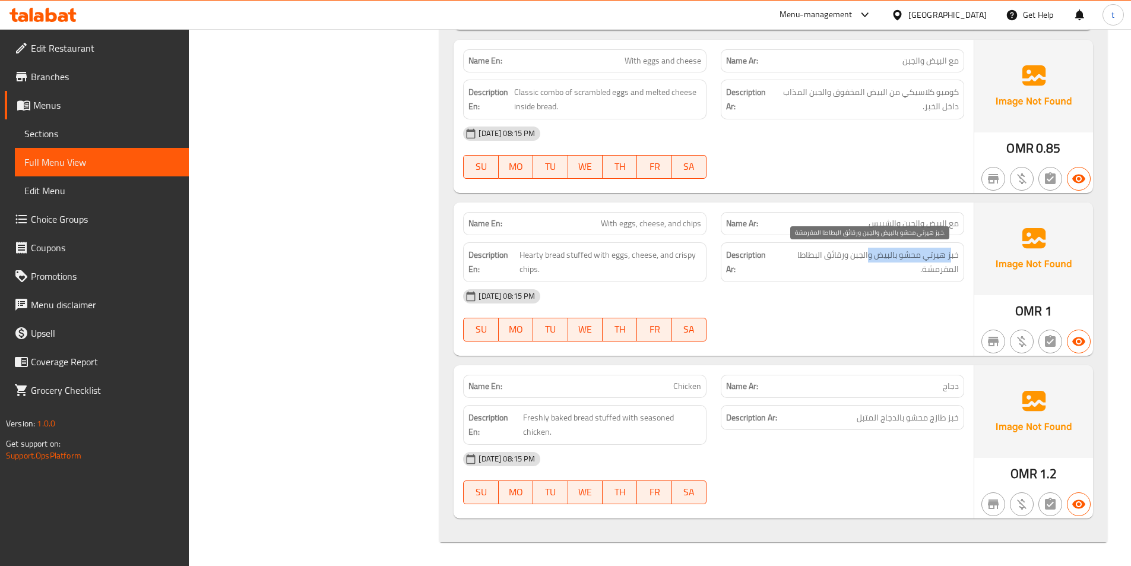
click at [864, 259] on span "خبز هيرتي محشو بالبيض والجبن ورقائق البطاطا المقرمشة." at bounding box center [867, 261] width 184 height 29
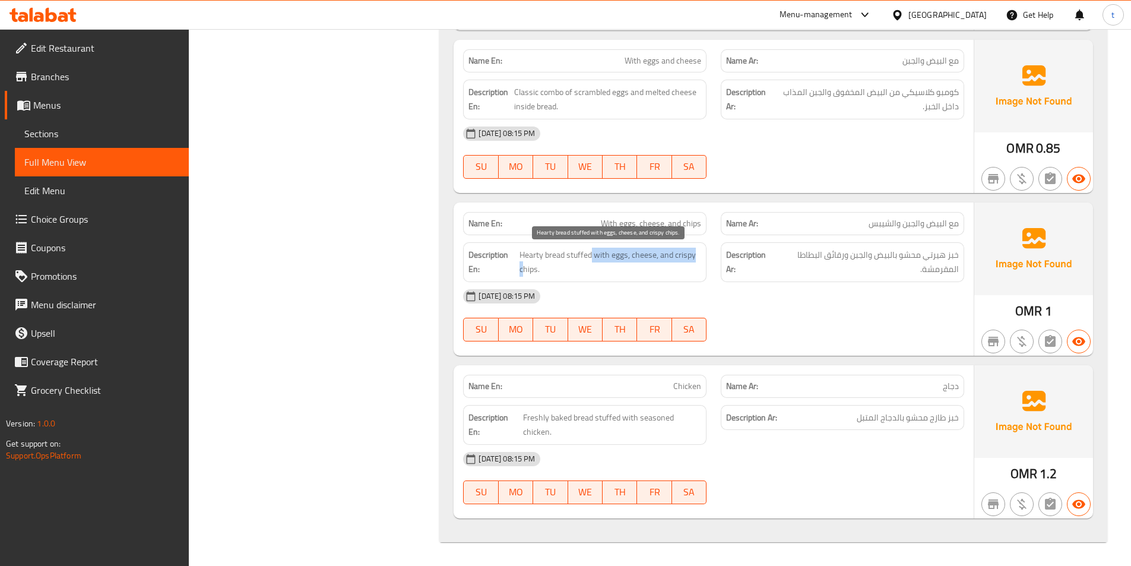
drag, startPoint x: 522, startPoint y: 262, endPoint x: 590, endPoint y: 256, distance: 68.0
click at [590, 256] on span "Hearty bread stuffed with eggs, cheese, and crispy chips." at bounding box center [610, 261] width 182 height 29
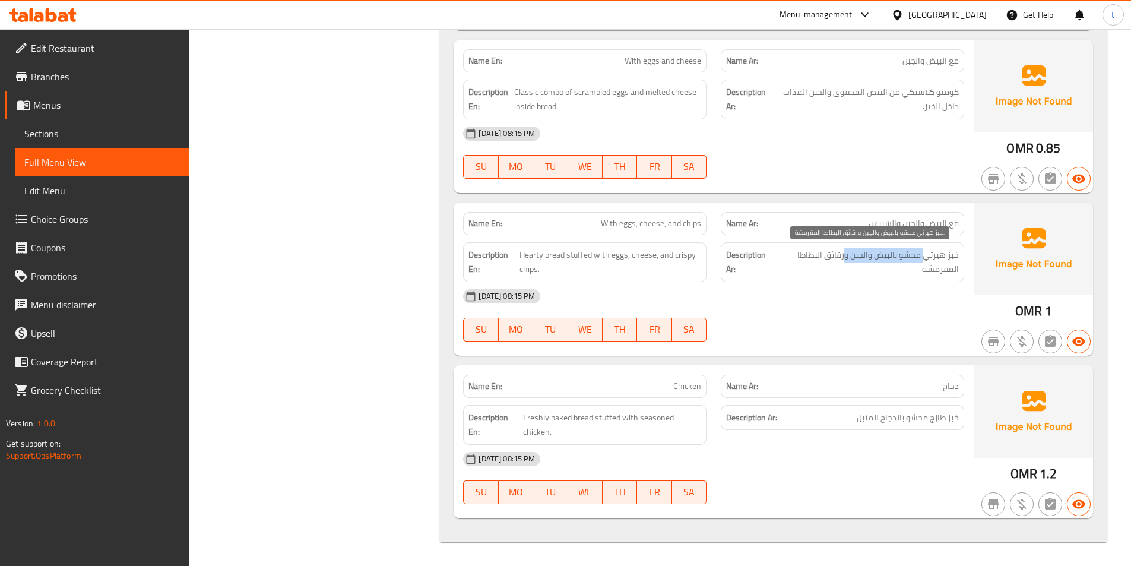
drag, startPoint x: 924, startPoint y: 255, endPoint x: 844, endPoint y: 259, distance: 80.2
click at [844, 259] on span "خبز هيرتي محشو بالبيض والجبن ورقائق البطاطا المقرمشة." at bounding box center [867, 261] width 184 height 29
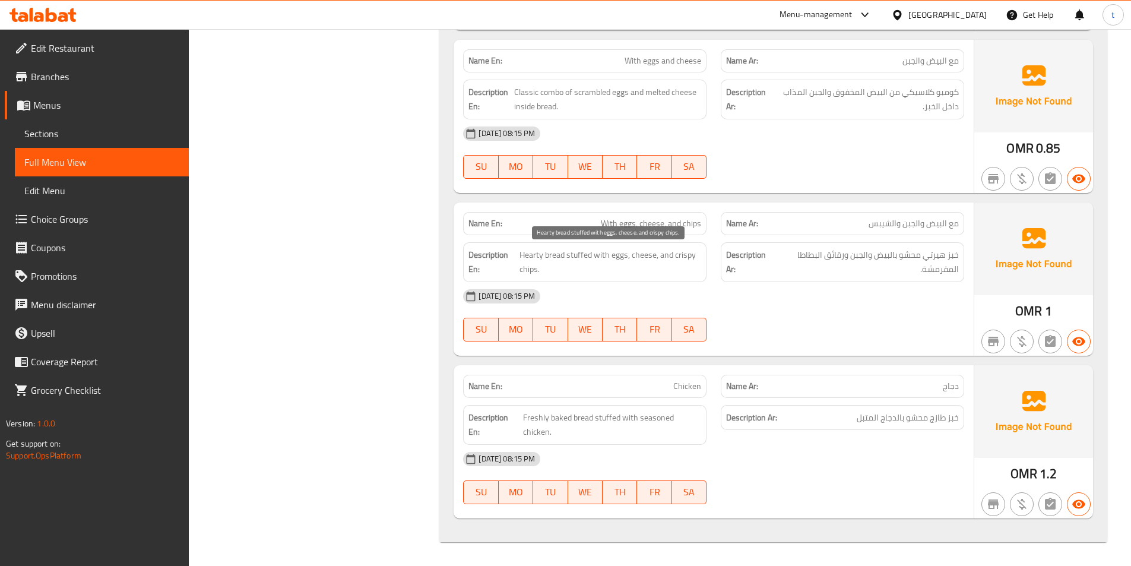
click at [645, 252] on span "Hearty bread stuffed with eggs, cheese, and crispy chips." at bounding box center [610, 261] width 182 height 29
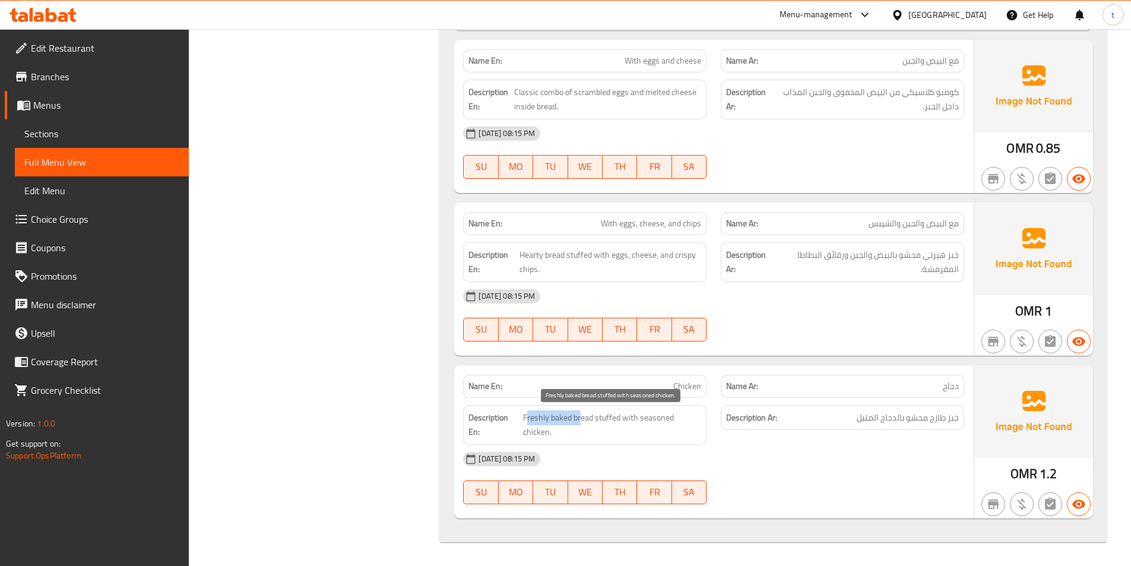
drag, startPoint x: 526, startPoint y: 417, endPoint x: 580, endPoint y: 417, distance: 53.4
click at [580, 417] on span "Freshly baked bread stuffed with seasoned chicken." at bounding box center [612, 424] width 178 height 29
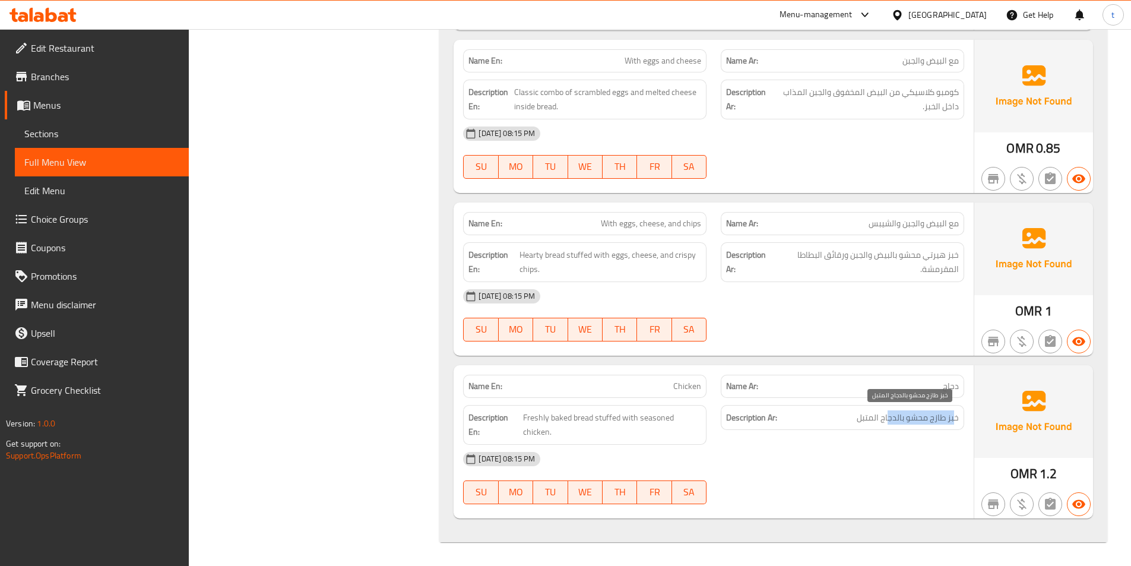
drag, startPoint x: 954, startPoint y: 414, endPoint x: 890, endPoint y: 417, distance: 64.8
click at [890, 417] on span "خبز طازج محشو بالدجاج المتبل" at bounding box center [907, 417] width 102 height 15
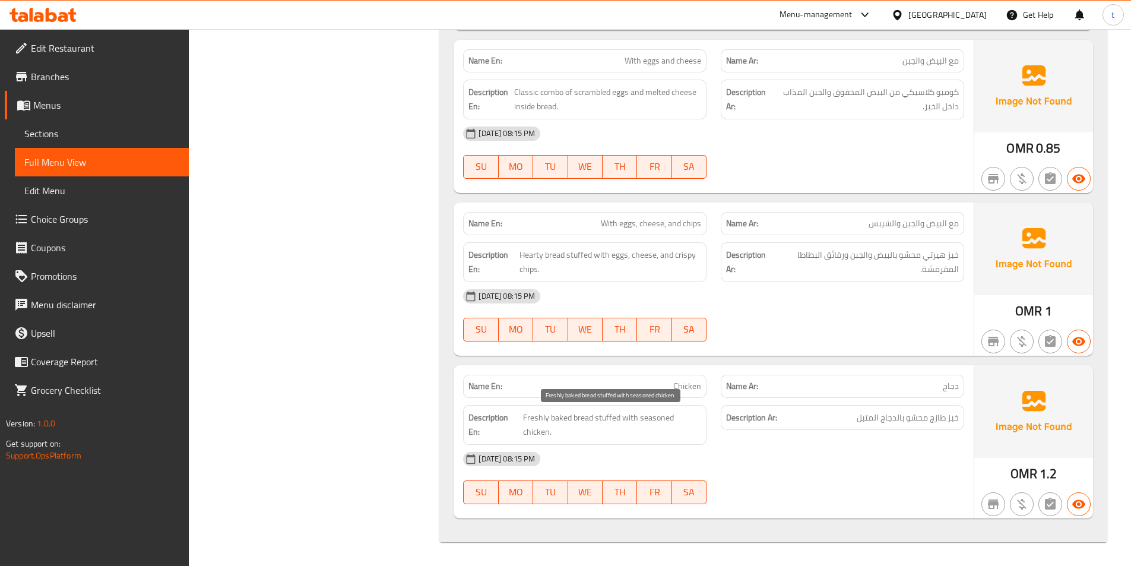
click at [561, 423] on span "Freshly baked bread stuffed with seasoned chicken." at bounding box center [612, 424] width 178 height 29
click at [685, 386] on span "Chicken" at bounding box center [687, 386] width 28 height 12
copy span "Chicken"
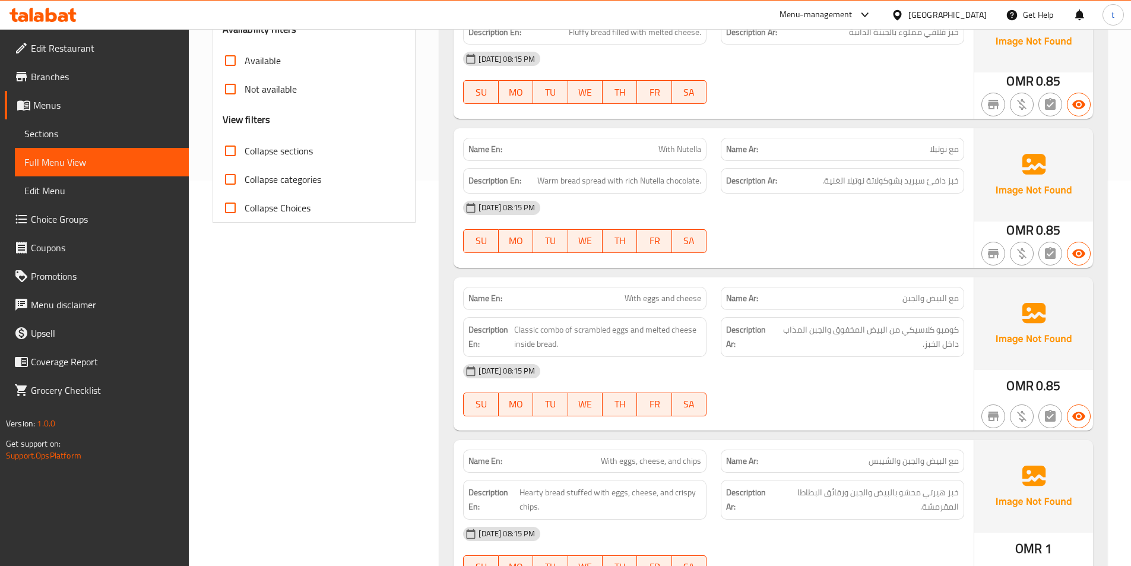
scroll to position [88, 0]
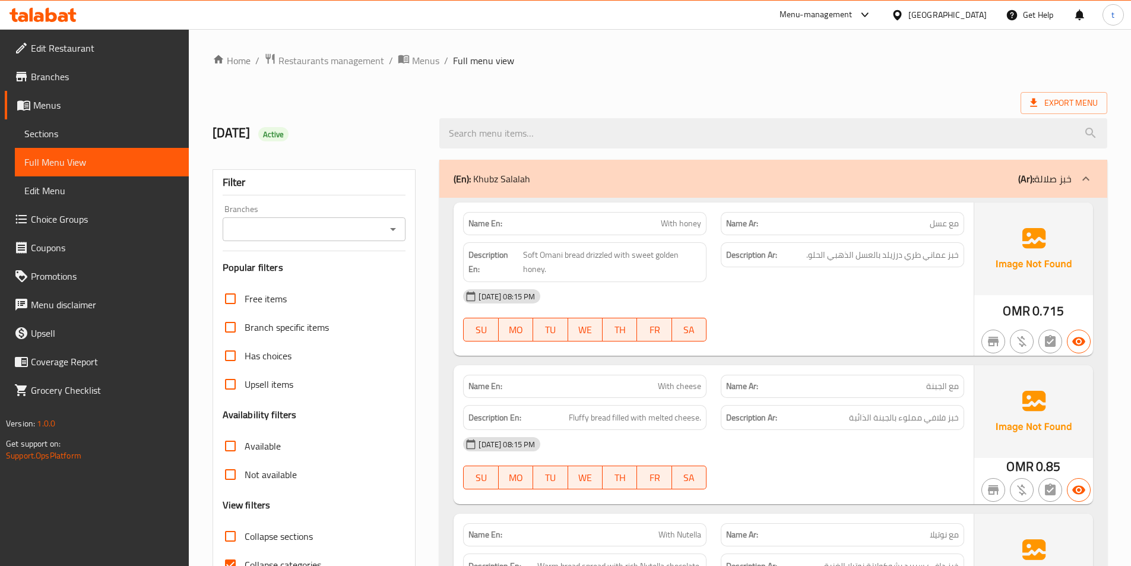
click at [85, 135] on span "Sections" at bounding box center [101, 133] width 155 height 14
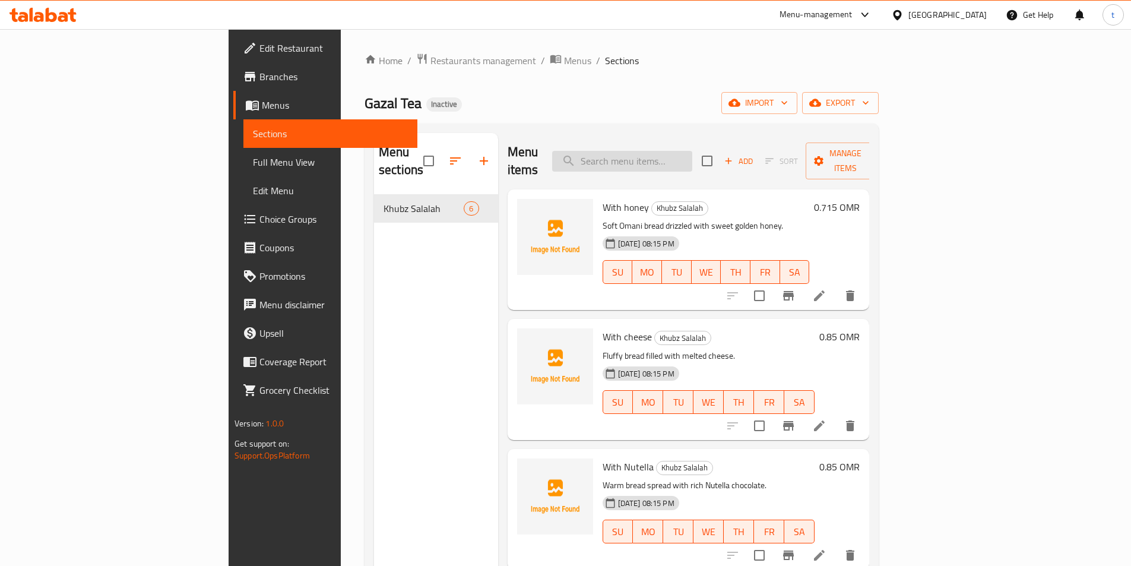
click at [692, 157] on input "search" at bounding box center [622, 161] width 140 height 21
paste input "Chicken"
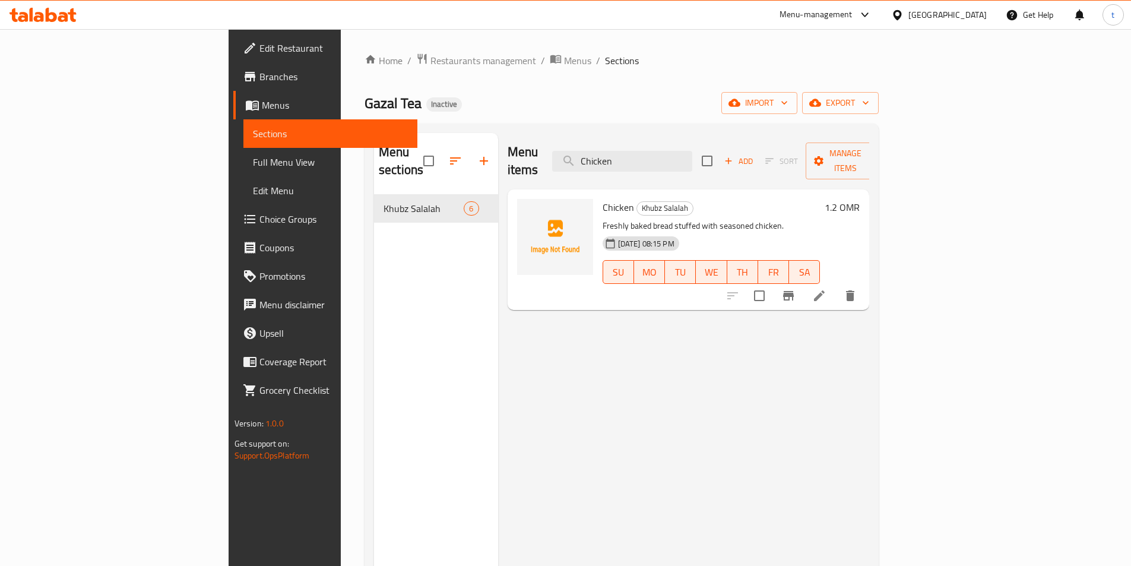
type input "Chicken"
click at [836, 285] on li at bounding box center [818, 295] width 33 height 21
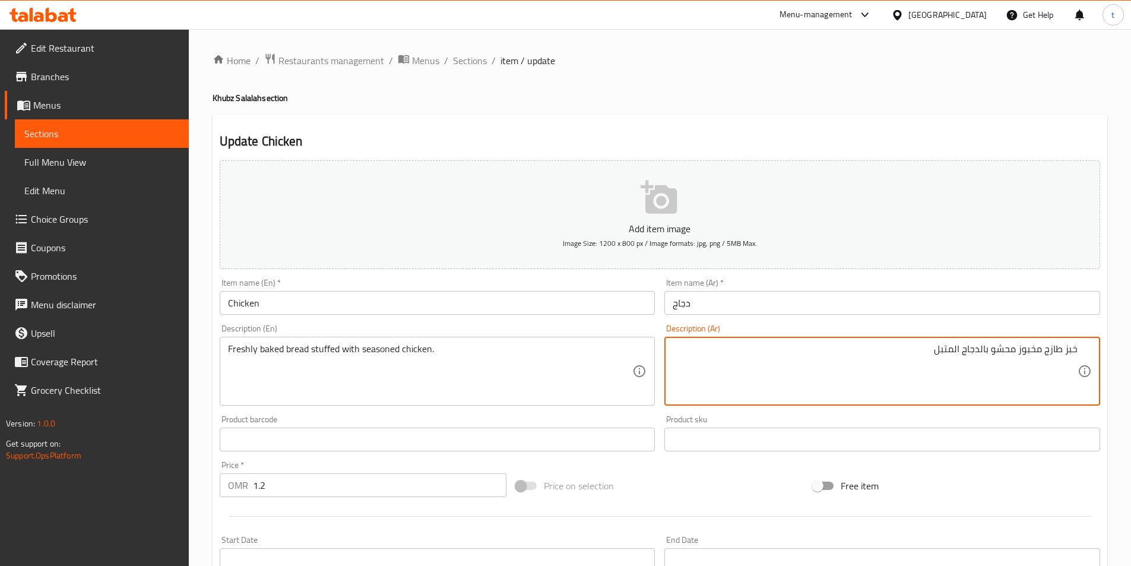
type textarea "خبز طازج مخبوز محشو بالدجاج المتبل"
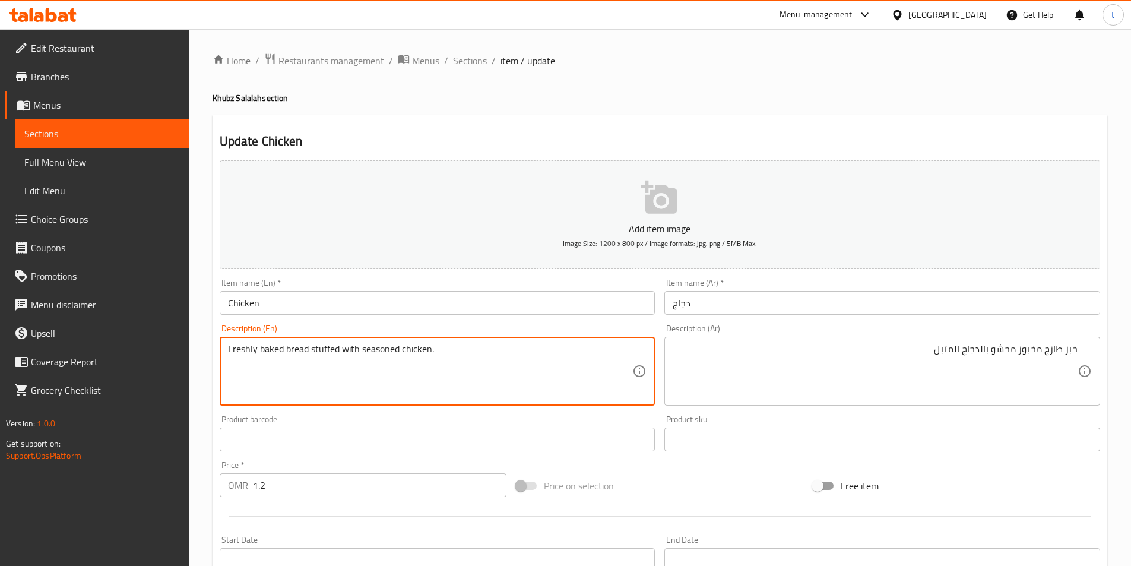
click at [230, 348] on textarea "Freshly baked bread stuffed with seasoned chicken." at bounding box center [430, 371] width 405 height 56
click at [521, 353] on textarea "Freshly baked bread stuffed with seasoned chicken." at bounding box center [430, 371] width 405 height 56
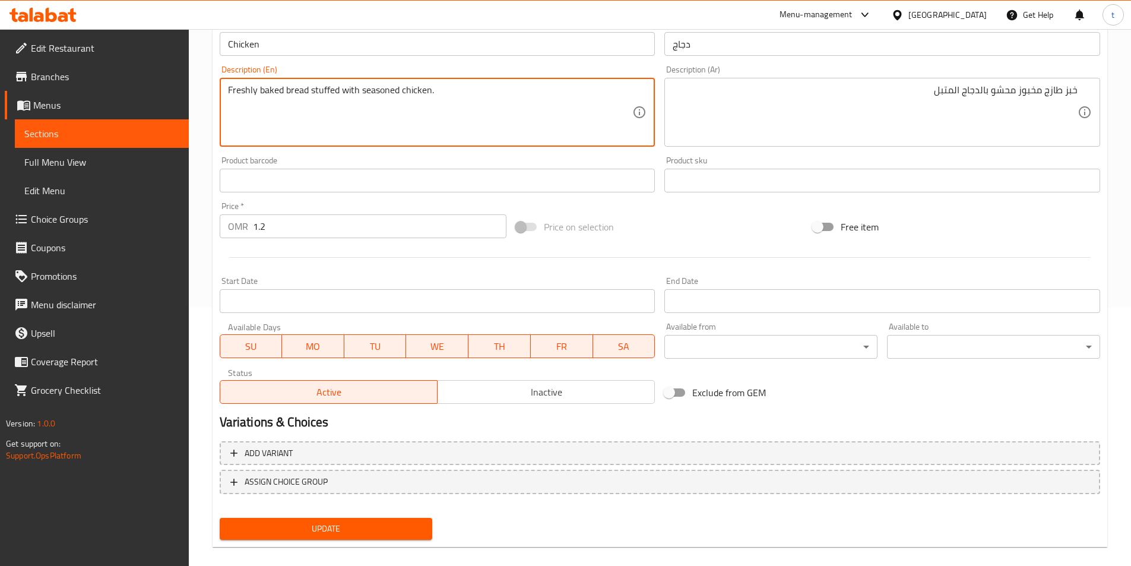
scroll to position [273, 0]
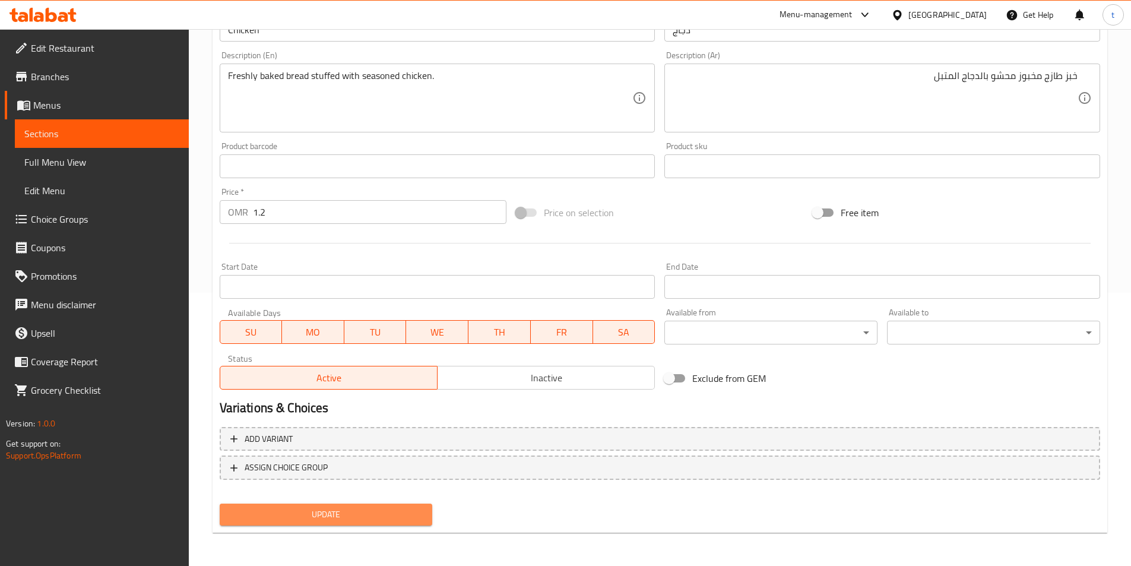
click at [339, 517] on span "Update" at bounding box center [326, 514] width 194 height 15
drag, startPoint x: 328, startPoint y: 523, endPoint x: 330, endPoint y: 172, distance: 350.8
click at [328, 523] on button "Update" at bounding box center [326, 514] width 213 height 22
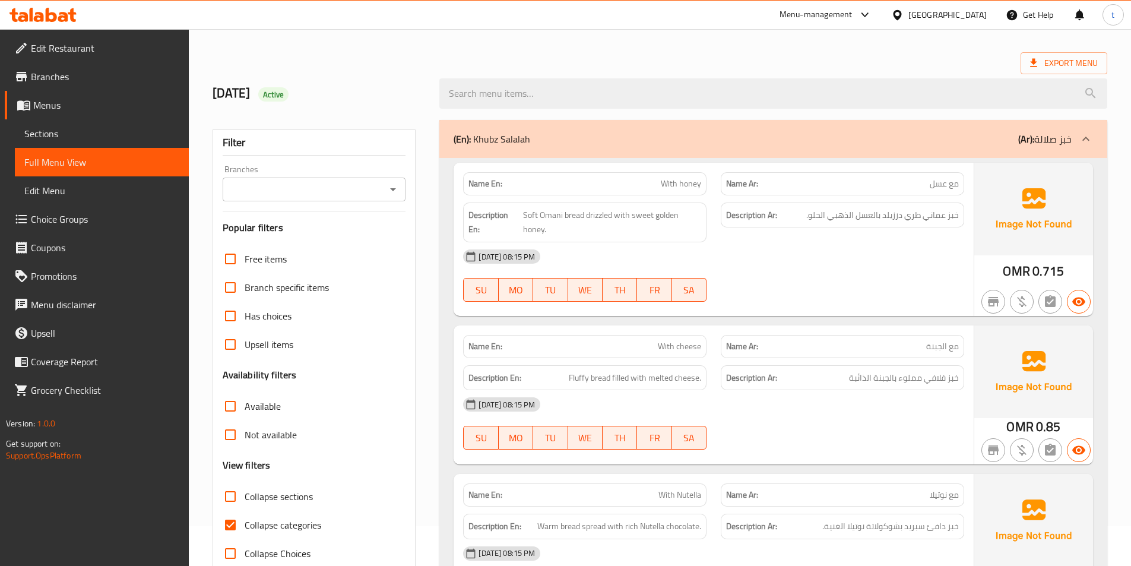
scroll to position [119, 0]
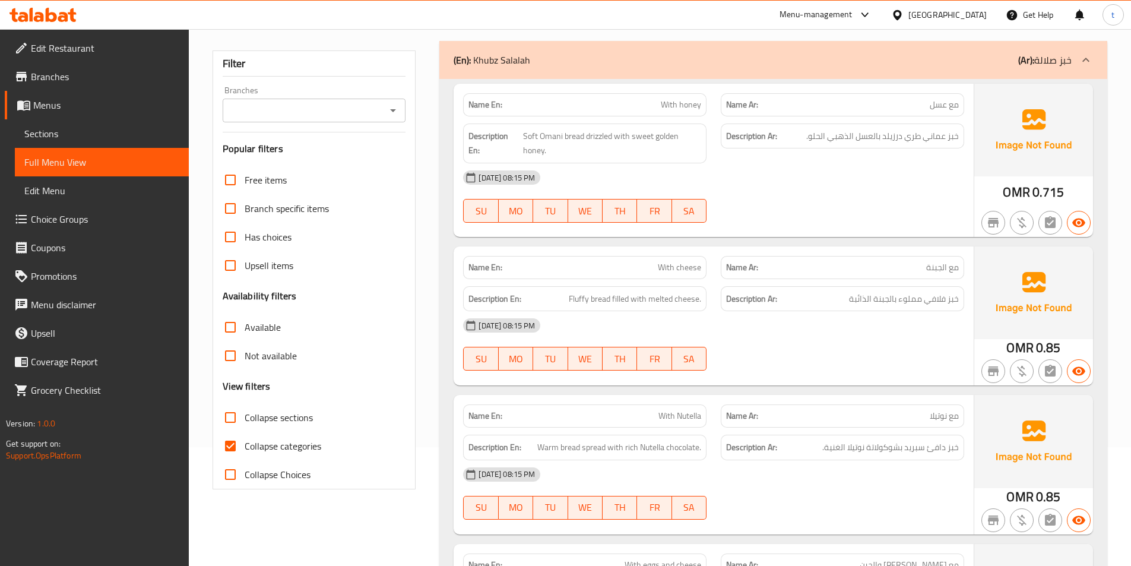
click at [227, 451] on input "Collapse categories" at bounding box center [230, 445] width 28 height 28
checkbox input "false"
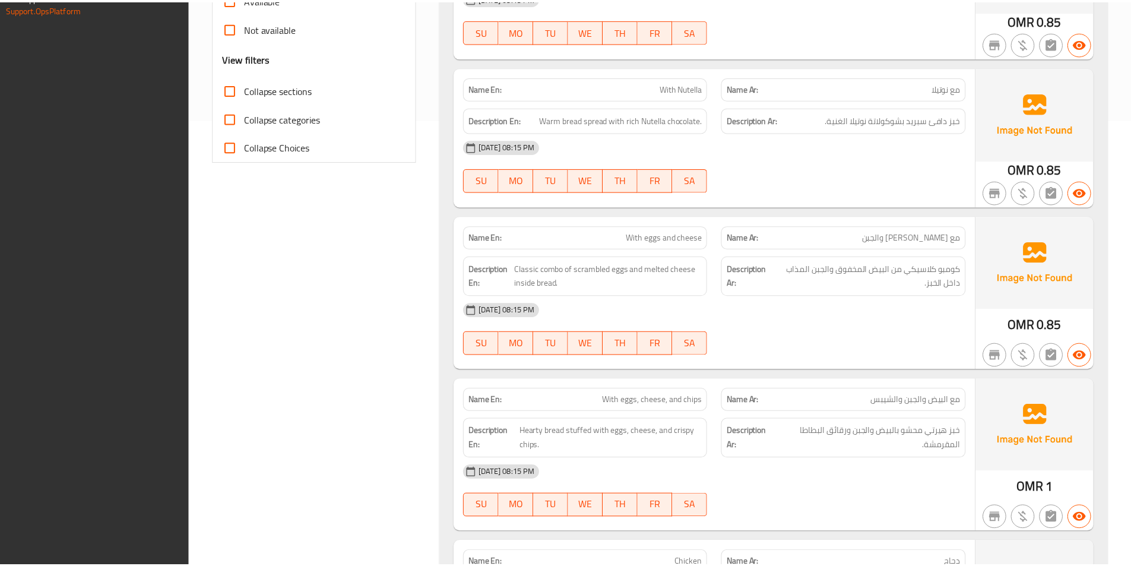
scroll to position [594, 0]
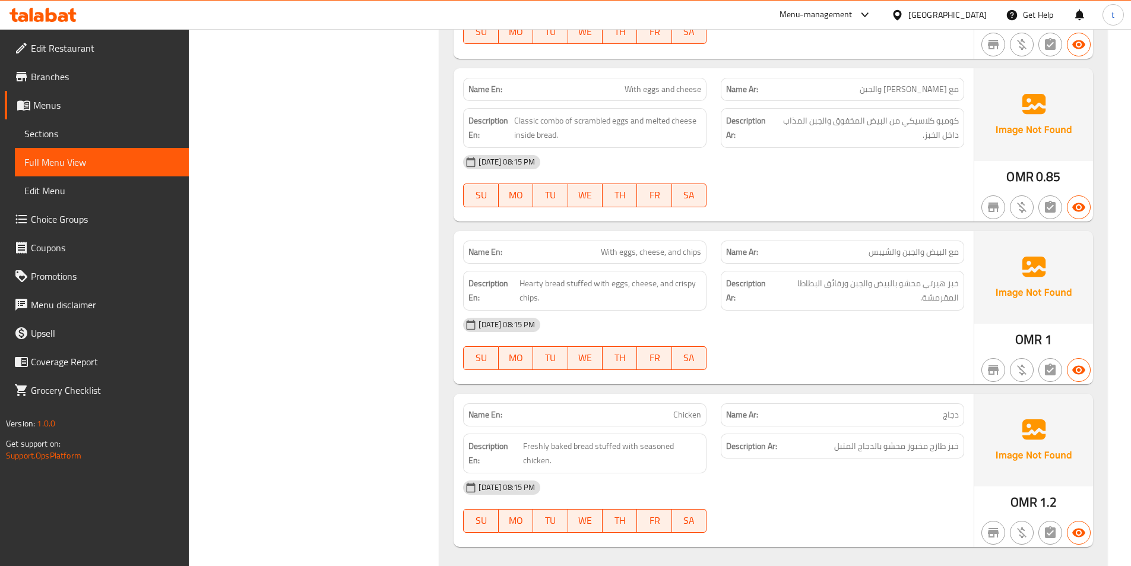
drag, startPoint x: 378, startPoint y: 189, endPoint x: 384, endPoint y: 188, distance: 6.0
click at [378, 189] on div "Filter Branches Branches Popular filters Free items Branch specific items Has c…" at bounding box center [318, 67] width 227 height 1019
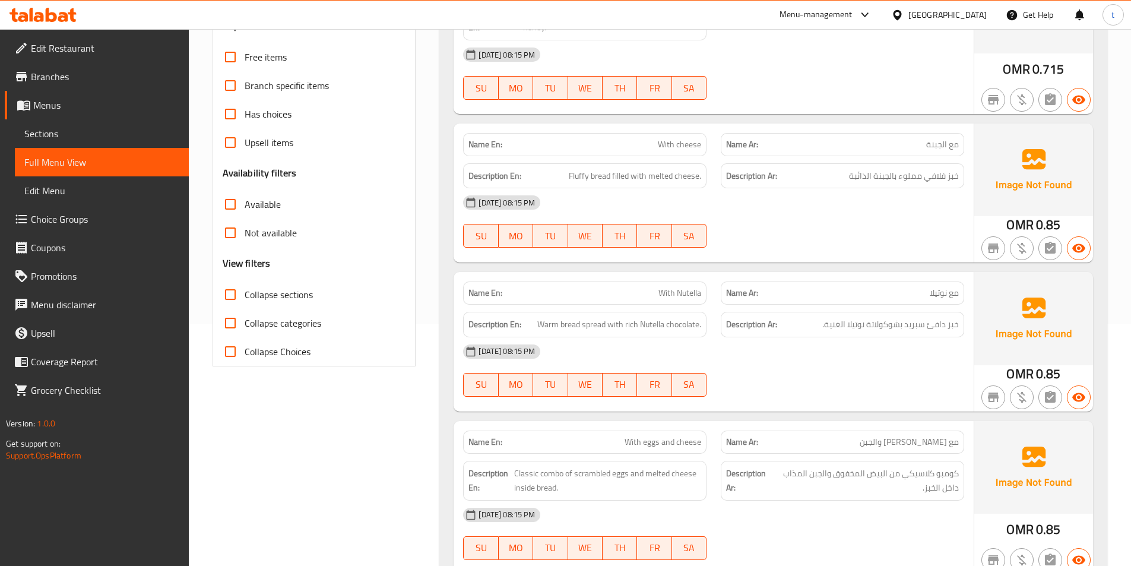
scroll to position [0, 0]
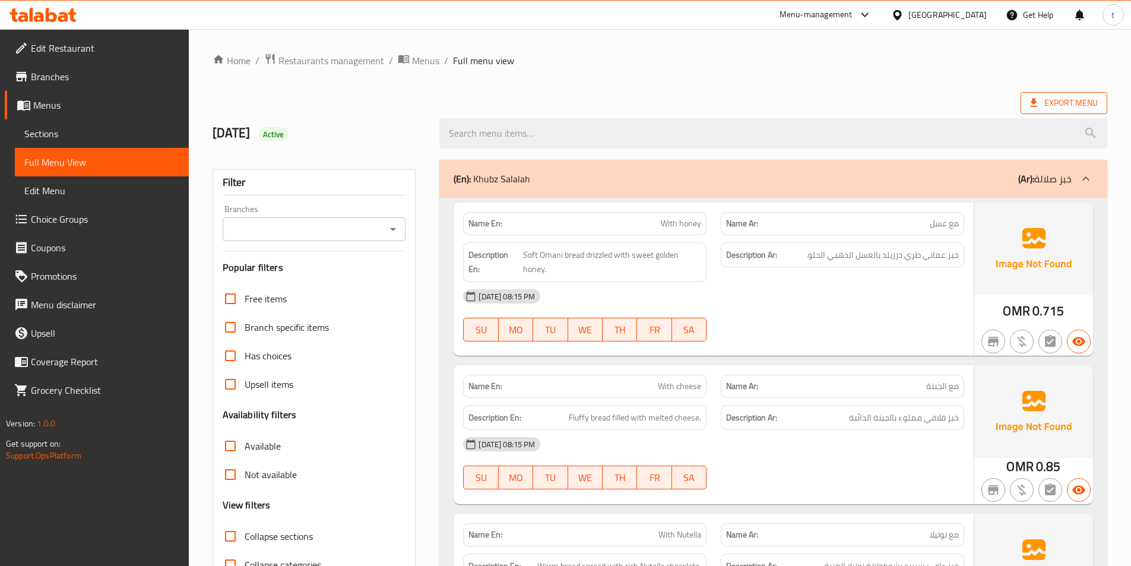
click at [1048, 97] on span "Export Menu" at bounding box center [1064, 103] width 68 height 15
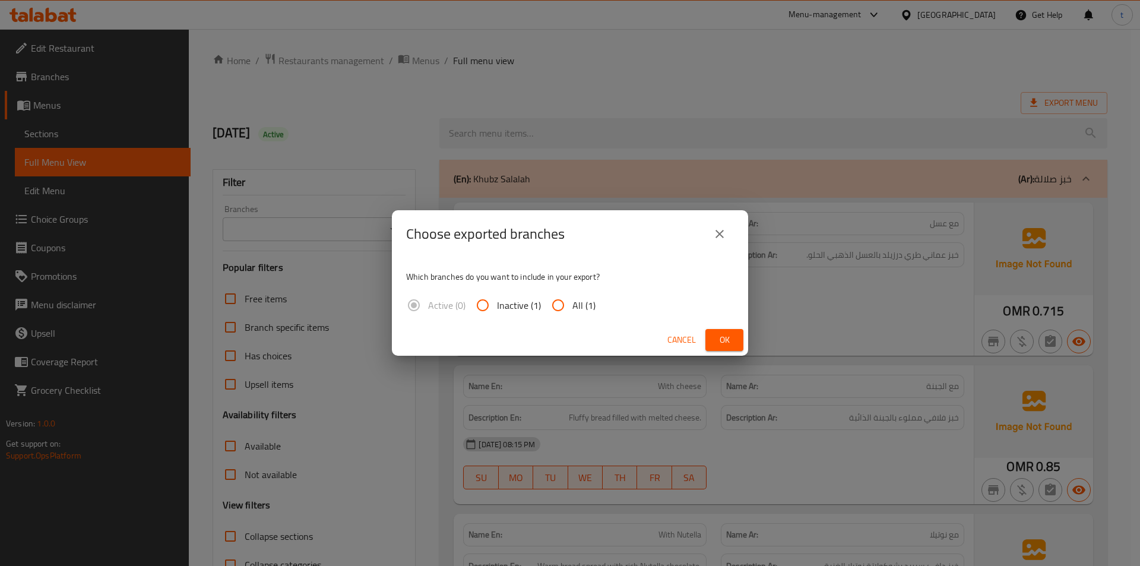
drag, startPoint x: 574, startPoint y: 301, endPoint x: 629, endPoint y: 313, distance: 56.6
click at [574, 302] on span "All (1)" at bounding box center [583, 305] width 23 height 14
click at [572, 302] on input "All (1)" at bounding box center [558, 305] width 28 height 28
radio input "true"
click at [738, 337] on button "Ok" at bounding box center [724, 340] width 38 height 22
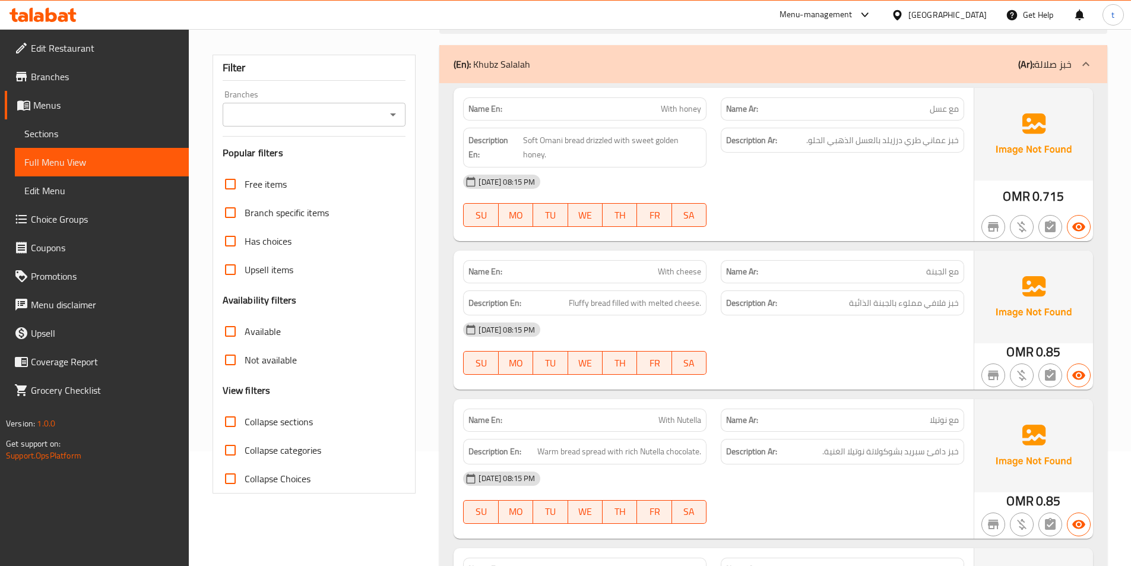
scroll to position [297, 0]
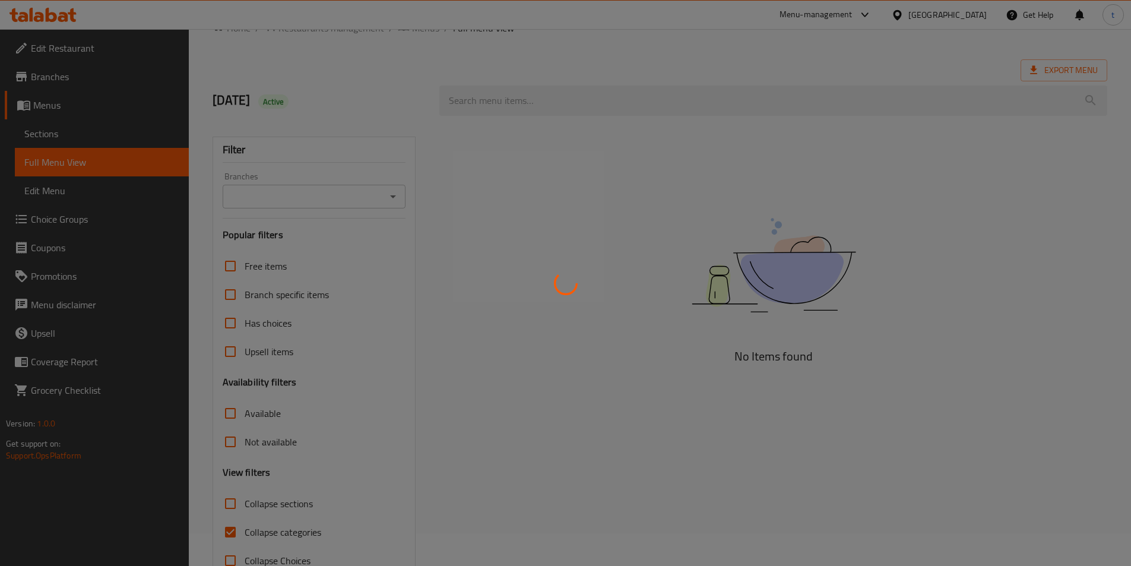
scroll to position [66, 0]
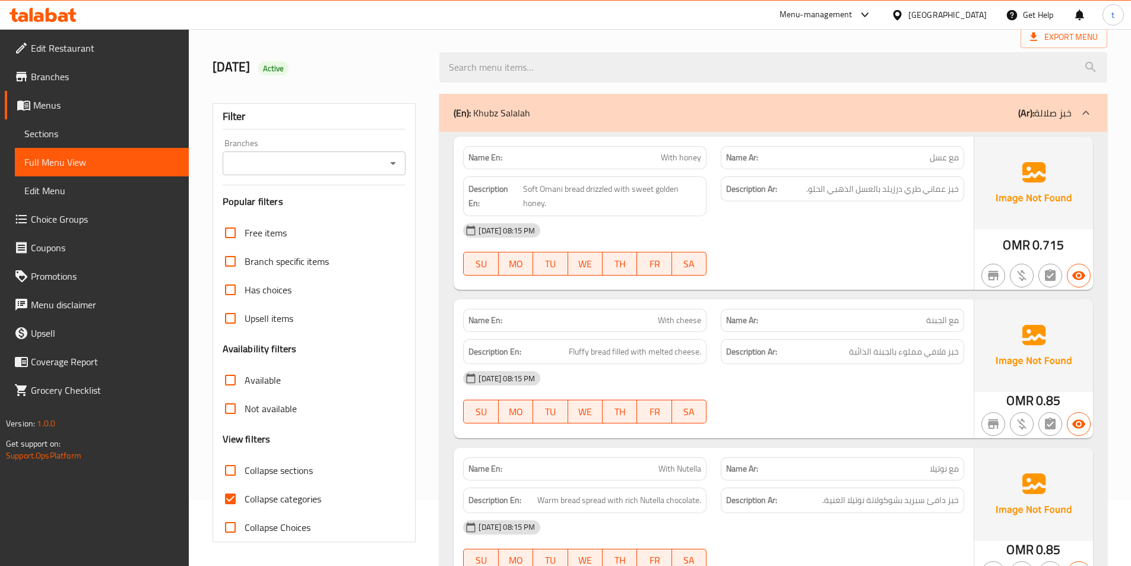
click at [233, 498] on input "Collapse categories" at bounding box center [230, 498] width 28 height 28
checkbox input "false"
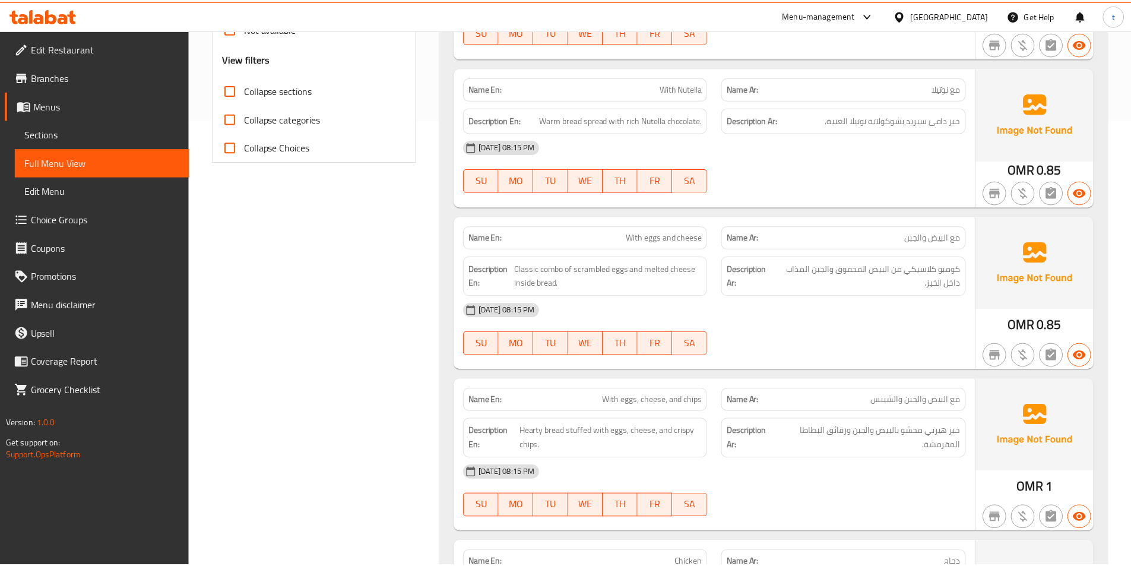
scroll to position [594, 0]
